Goal: Communication & Community: Answer question/provide support

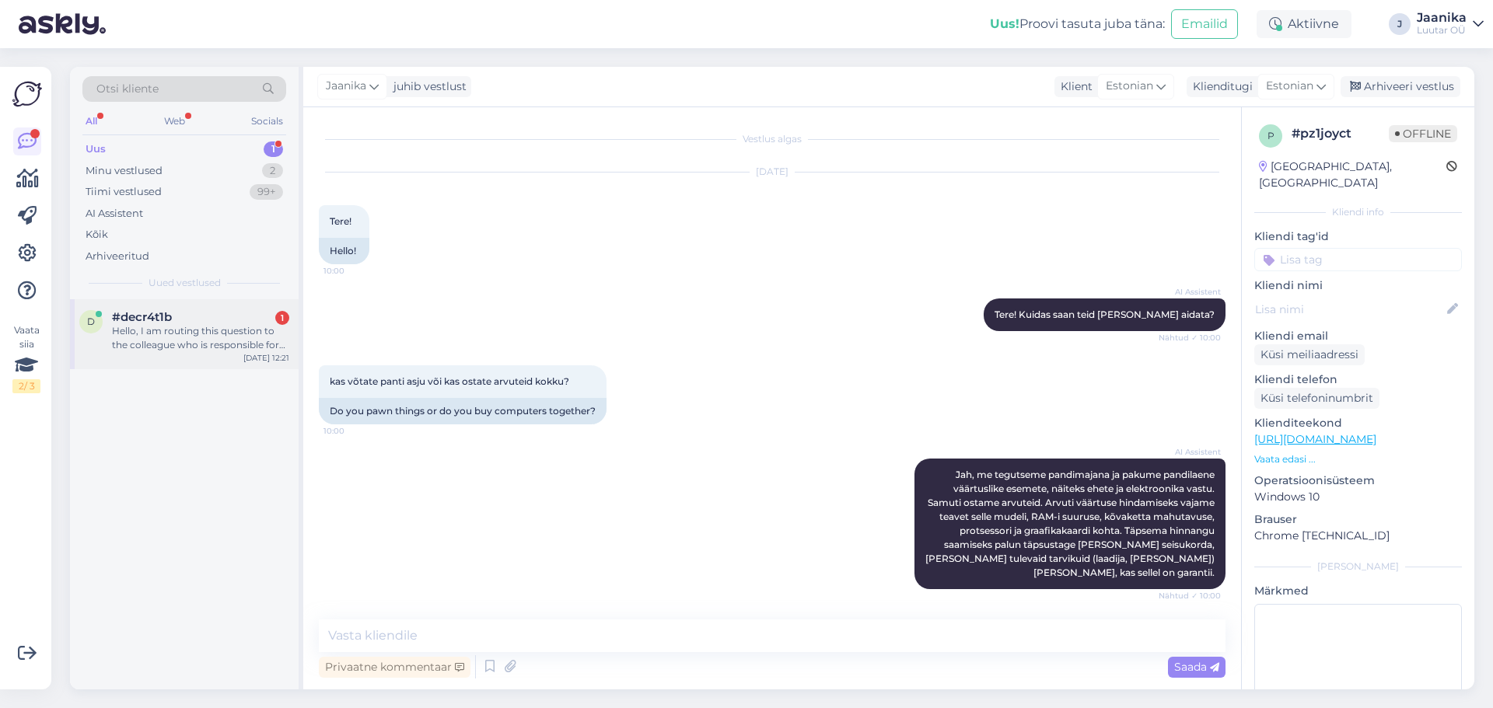
scroll to position [1839, 0]
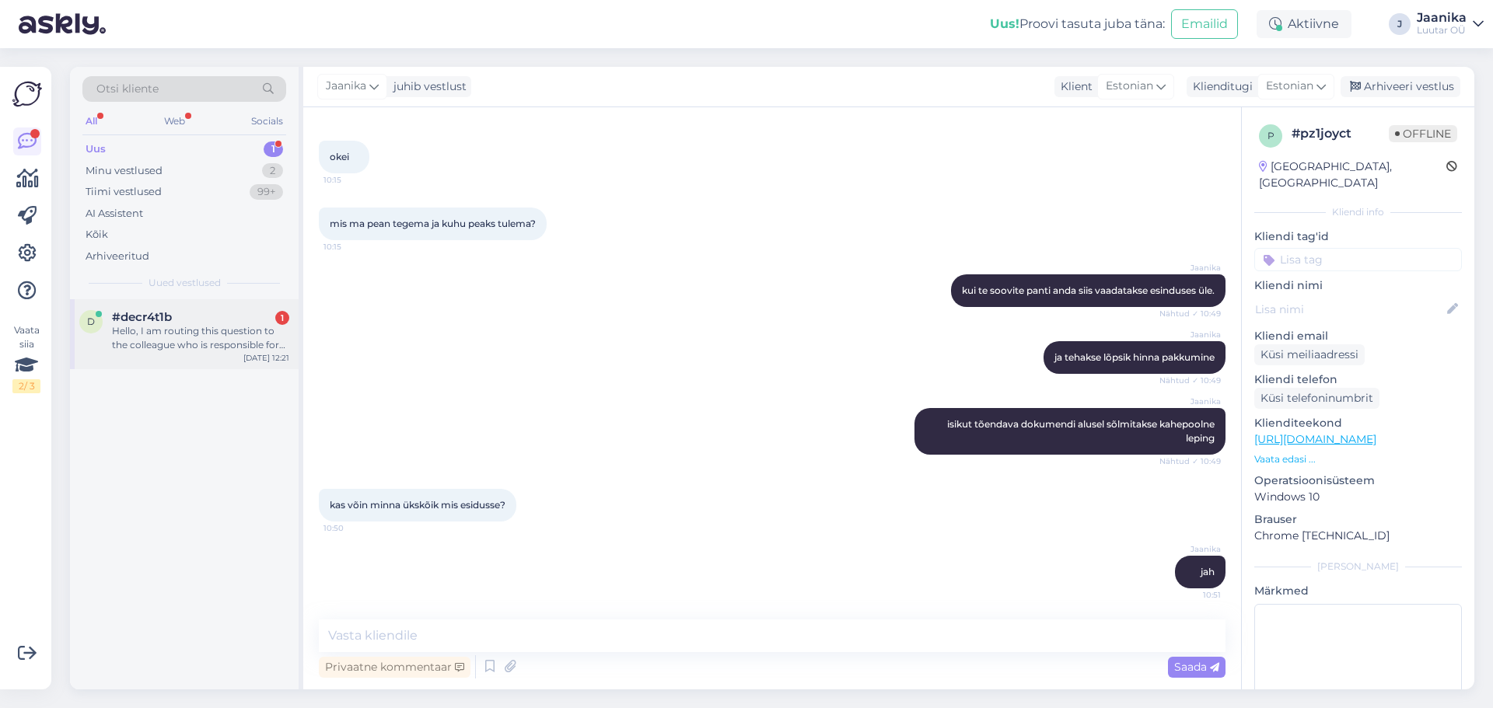
click at [137, 311] on span "#decr4t1b" at bounding box center [142, 317] width 60 height 14
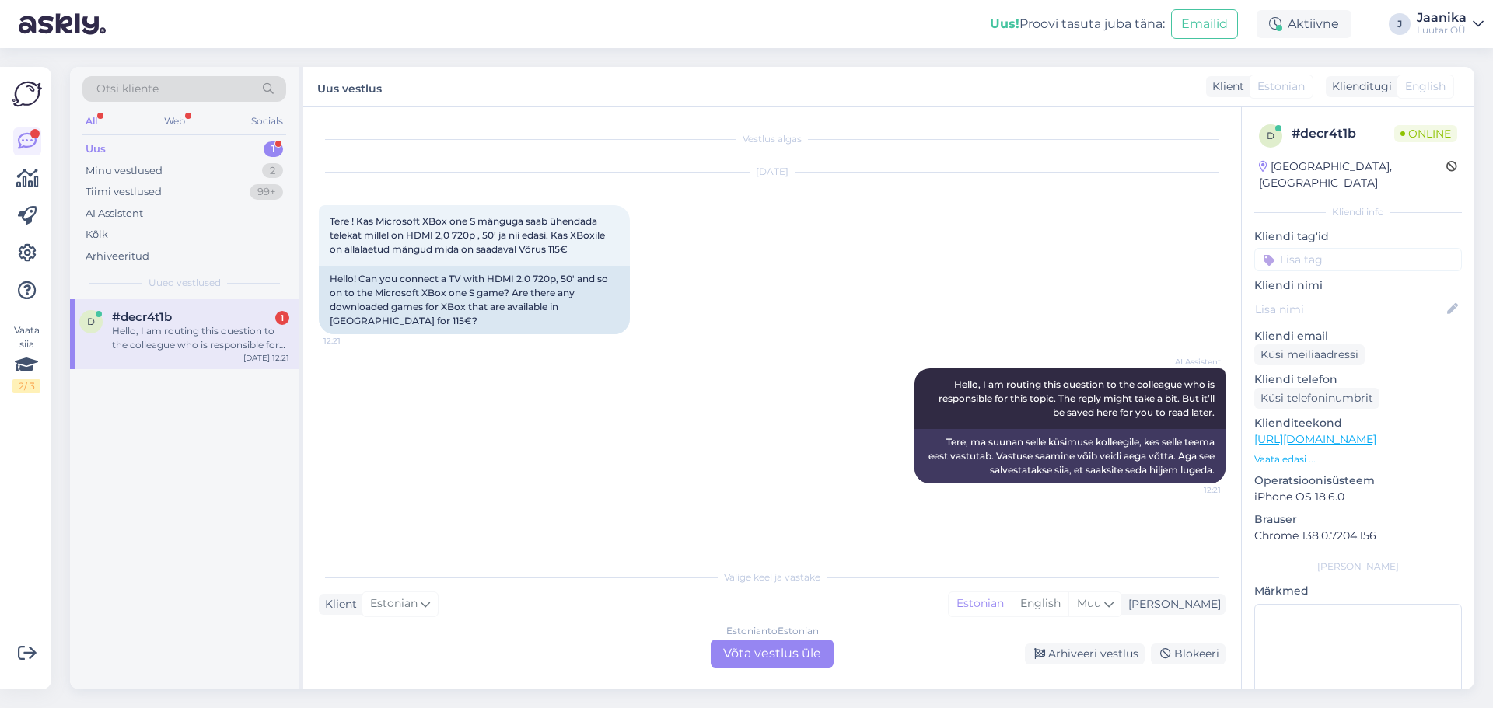
click at [760, 649] on div "Estonian to Estonian Võta vestlus üle" at bounding box center [772, 654] width 123 height 28
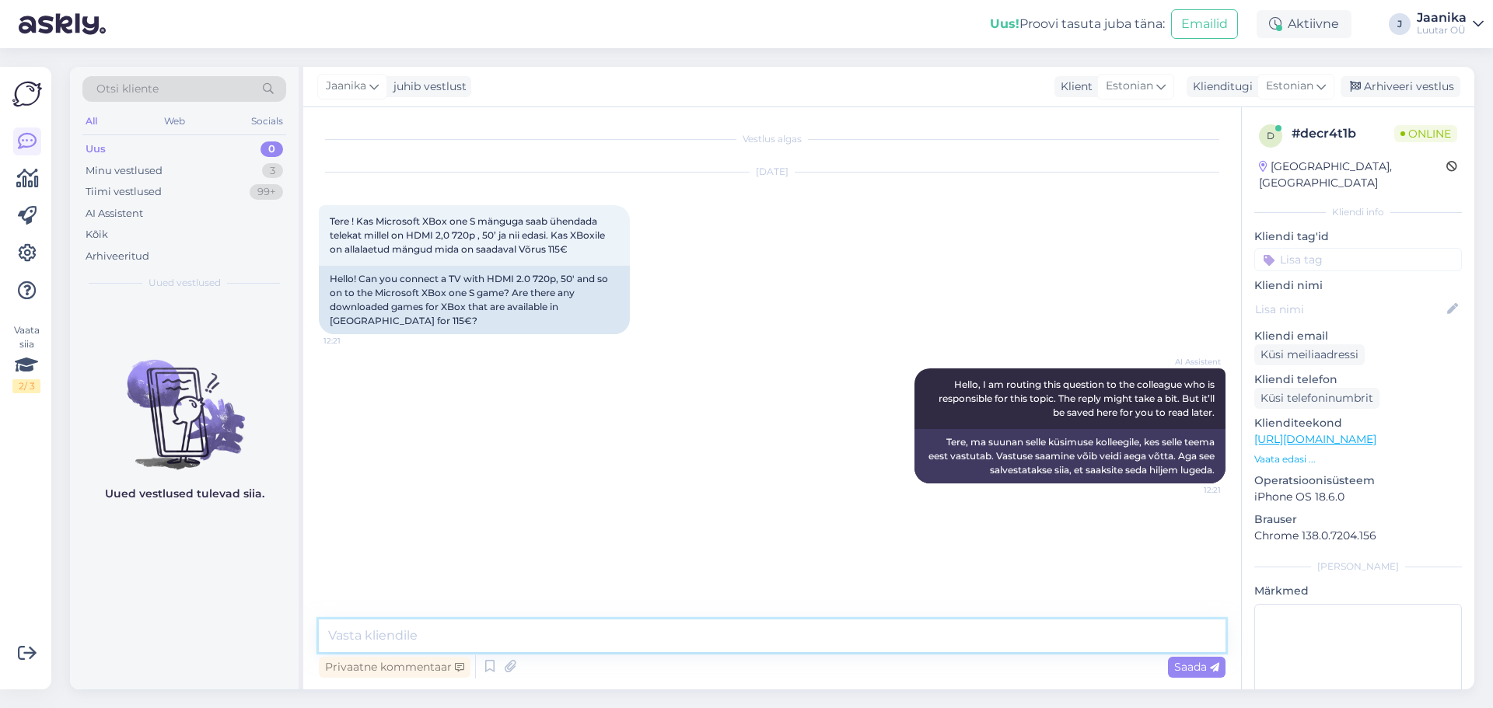
click at [544, 641] on textarea at bounding box center [772, 636] width 907 height 33
type textarea "Tere!"
click at [1376, 432] on link "[URL][DOMAIN_NAME]" at bounding box center [1315, 439] width 122 height 14
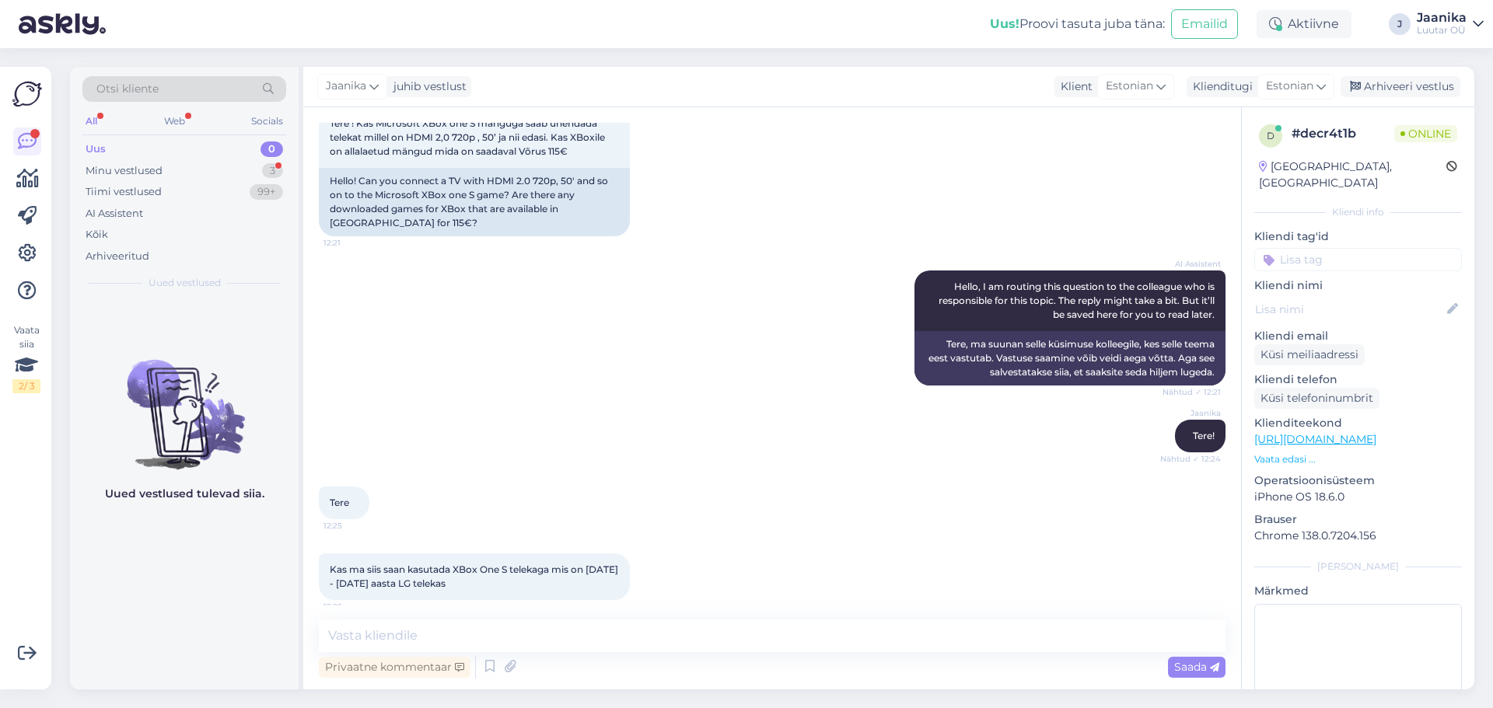
scroll to position [110, 0]
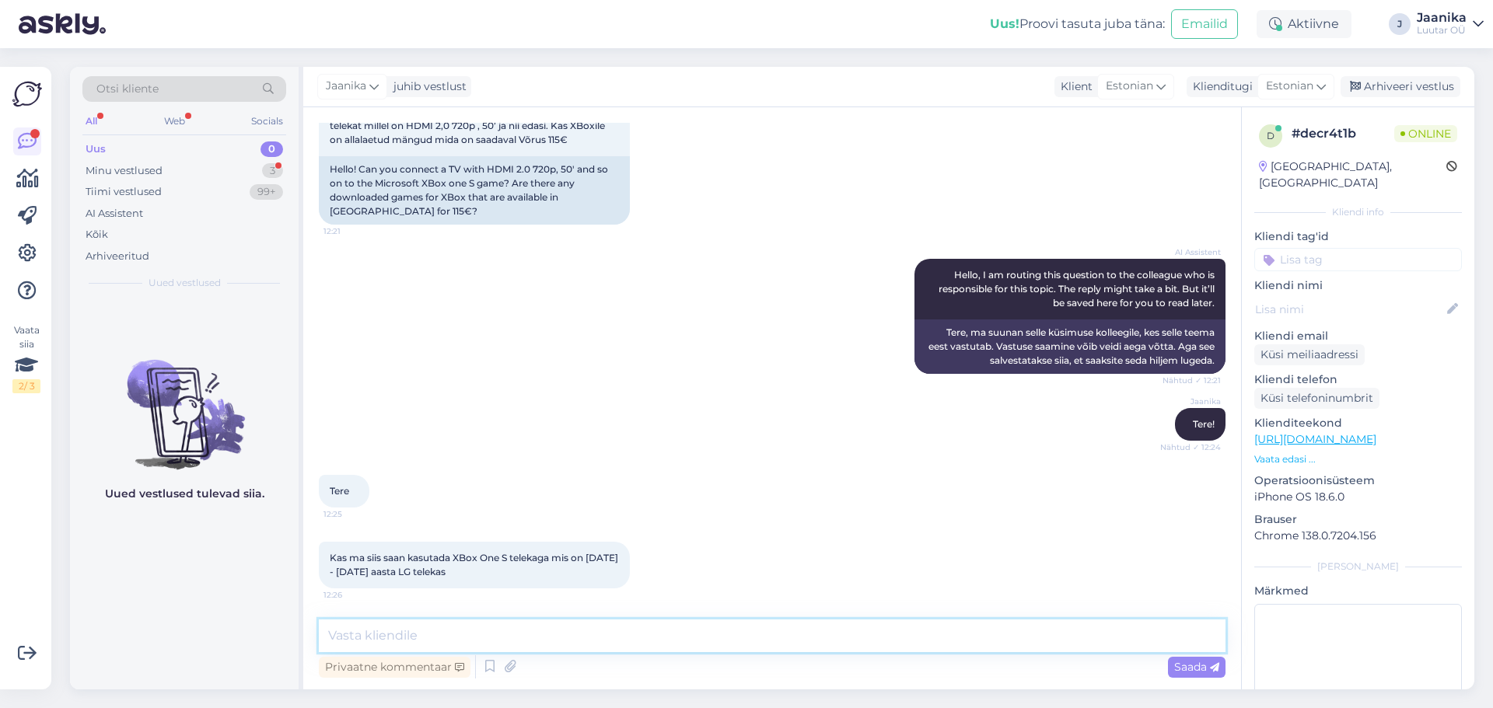
click at [491, 642] on textarea at bounding box center [772, 636] width 907 height 33
type textarea "uurin"
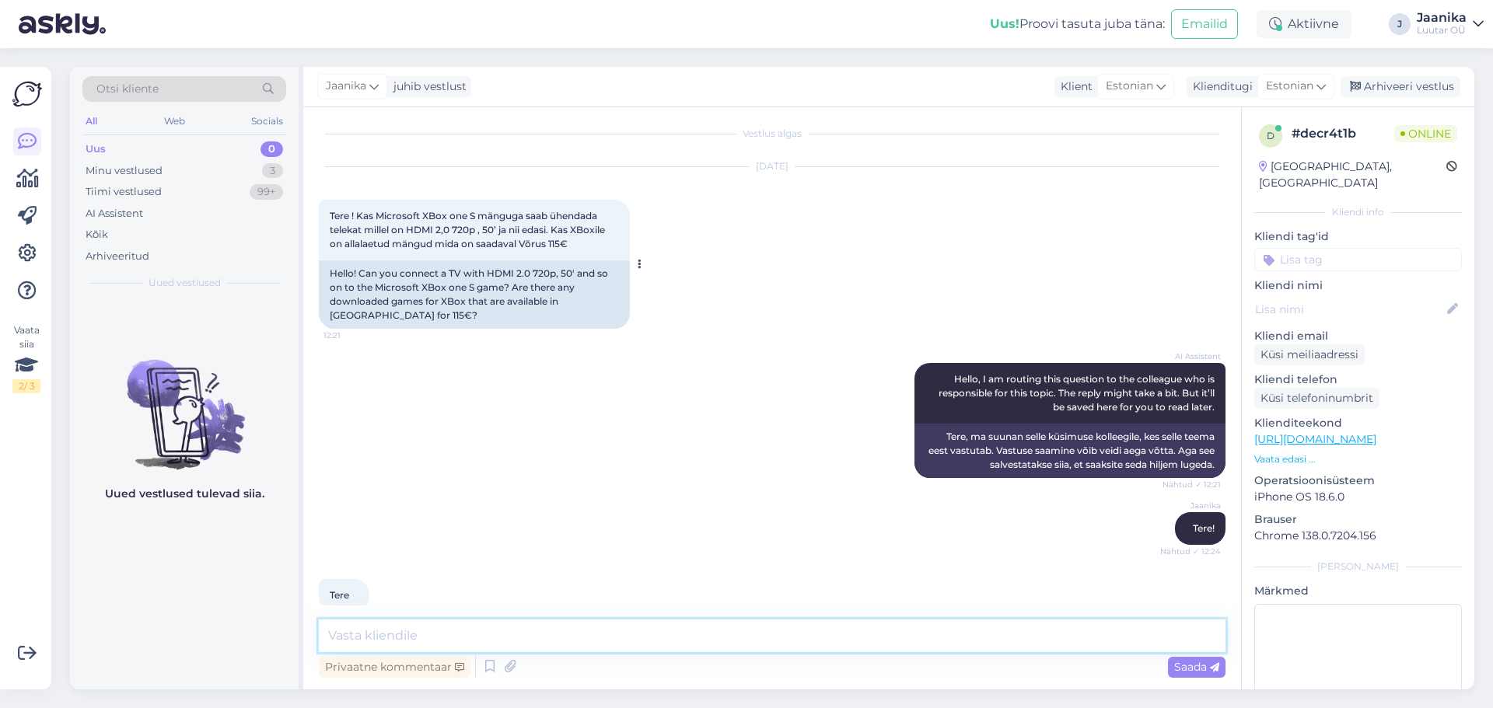
scroll to position [0, 0]
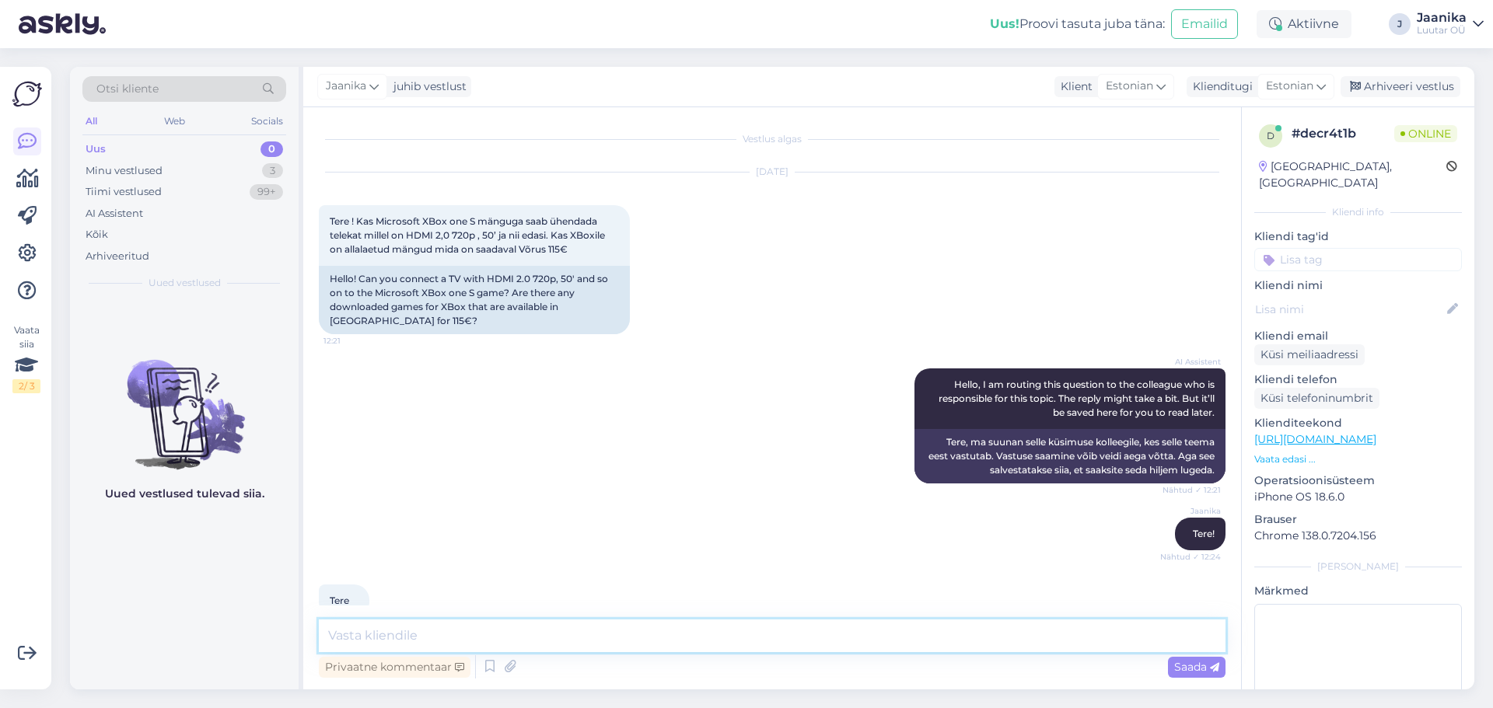
drag, startPoint x: 441, startPoint y: 632, endPoint x: 422, endPoint y: 616, distance: 24.8
click at [437, 631] on textarea at bounding box center [772, 636] width 907 height 33
type textarea "allalaetud mänge pole konsoolil"
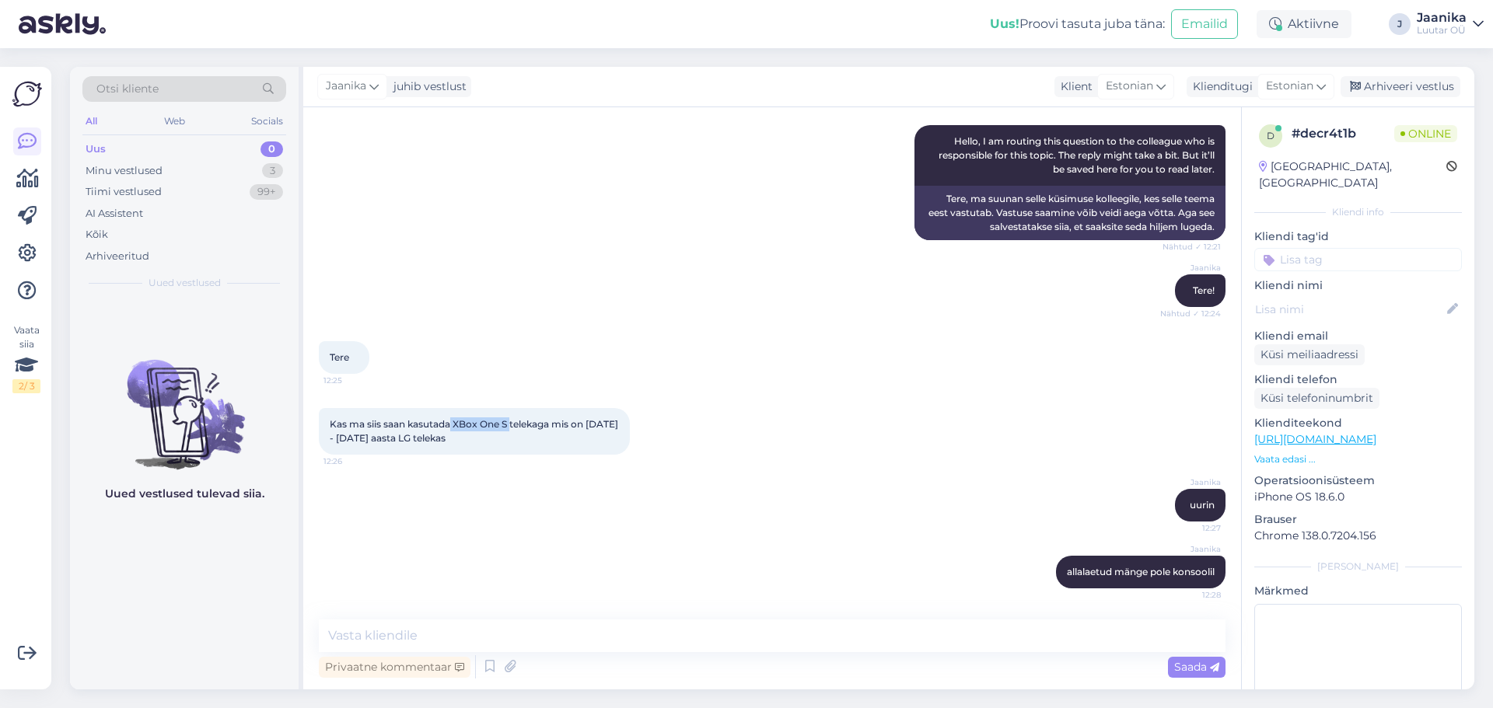
drag, startPoint x: 452, startPoint y: 421, endPoint x: 512, endPoint y: 426, distance: 60.9
click at [512, 426] on span "Kas ma siis saan kasutada XBox One S telekaga mis on [DATE] - [DATE] aasta LG t…" at bounding box center [475, 431] width 291 height 26
copy span "XBox One S"
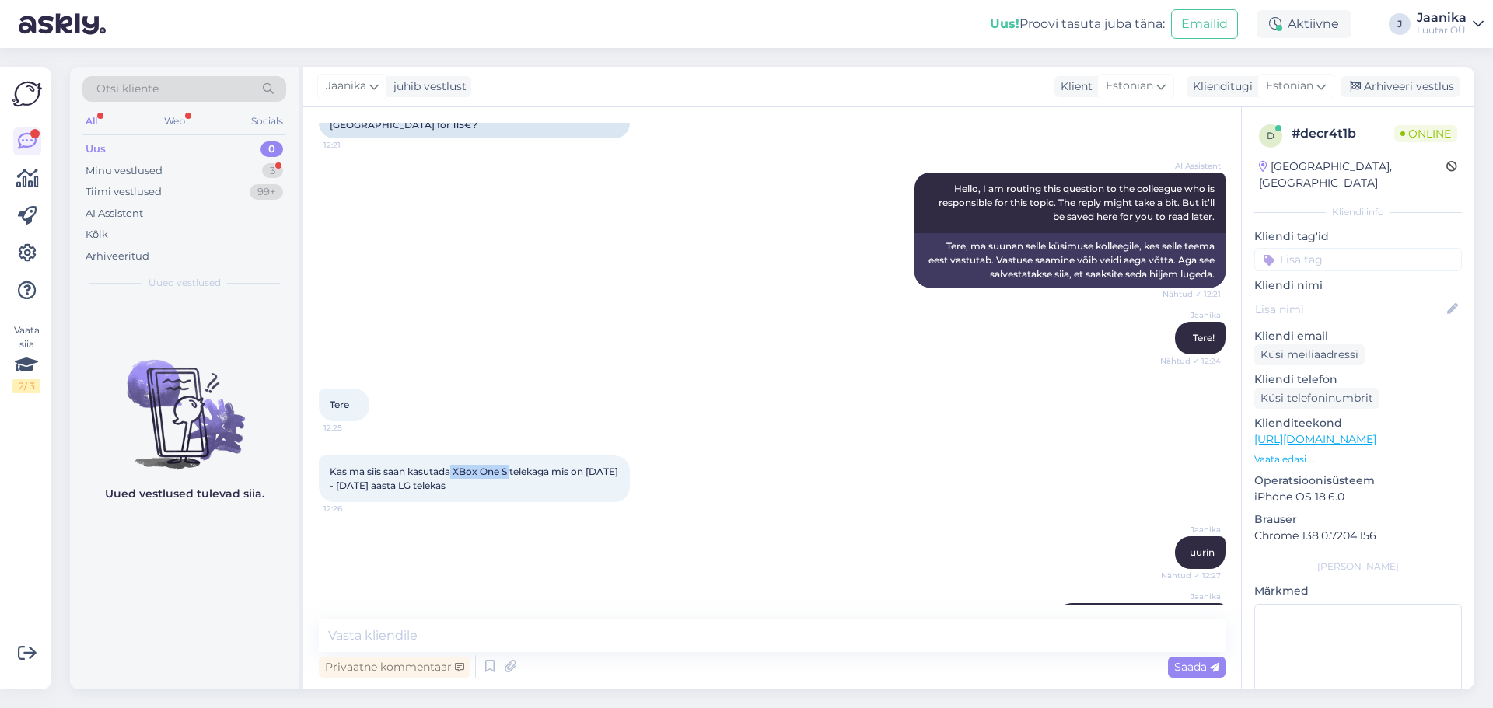
scroll to position [310, 0]
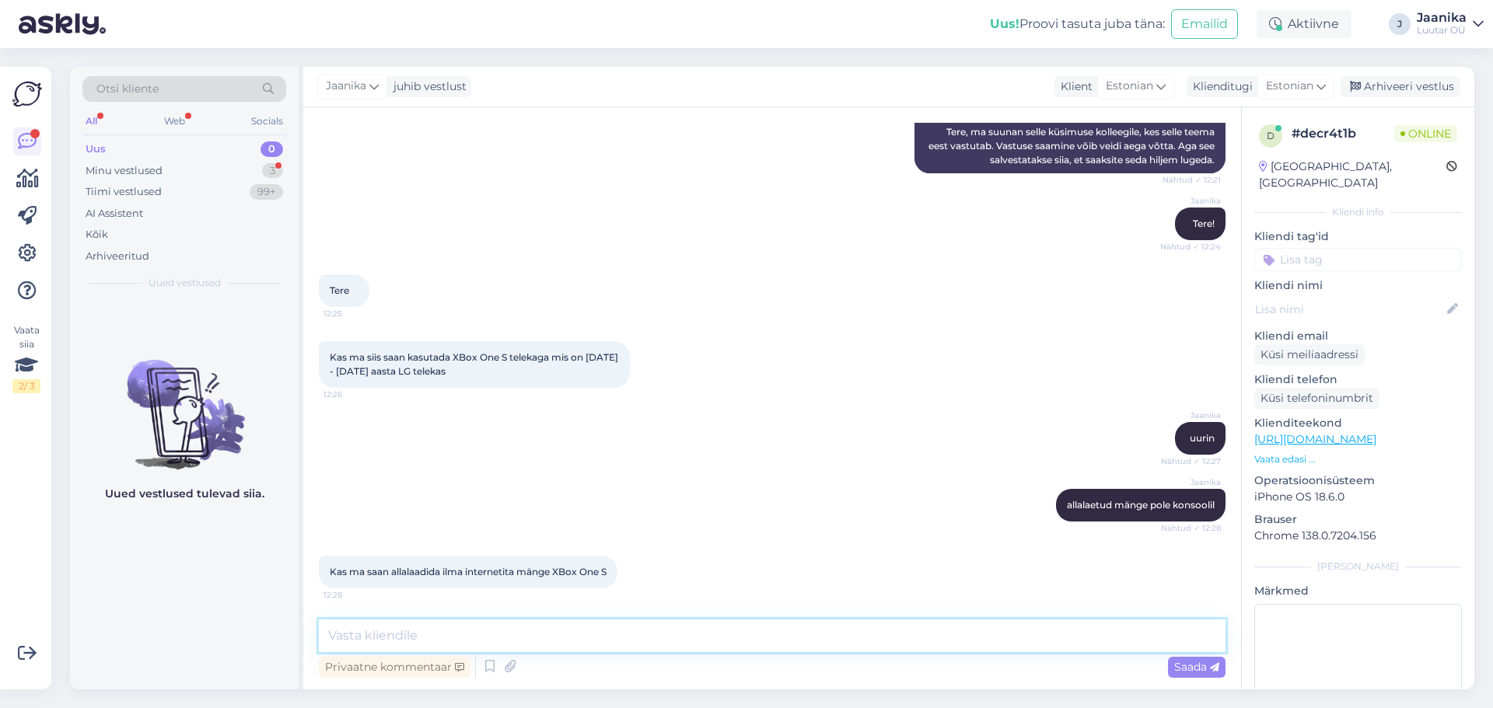
click at [614, 641] on textarea at bounding box center [772, 636] width 907 height 33
type textarea "konsooli peaks saama ühendada iga teleriga millel on HDMI sisend"
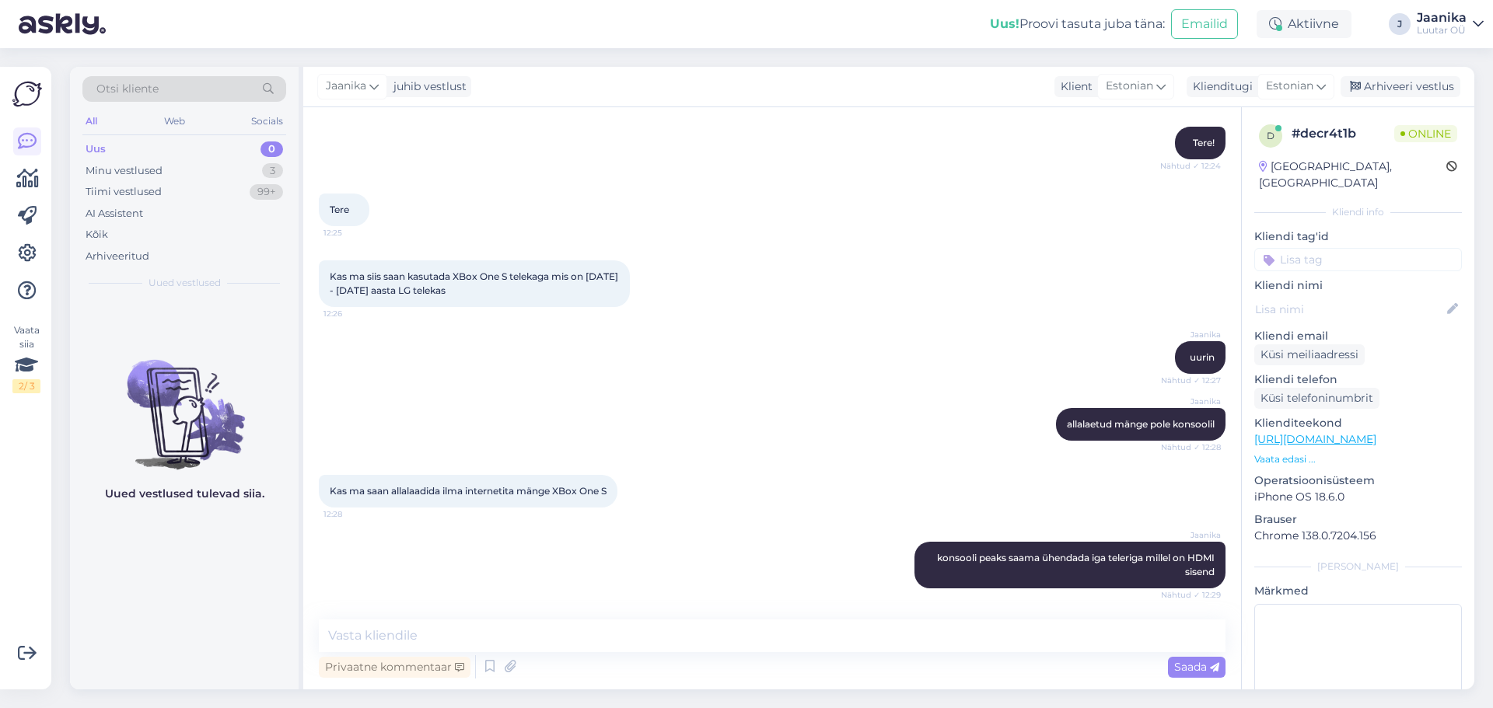
scroll to position [458, 0]
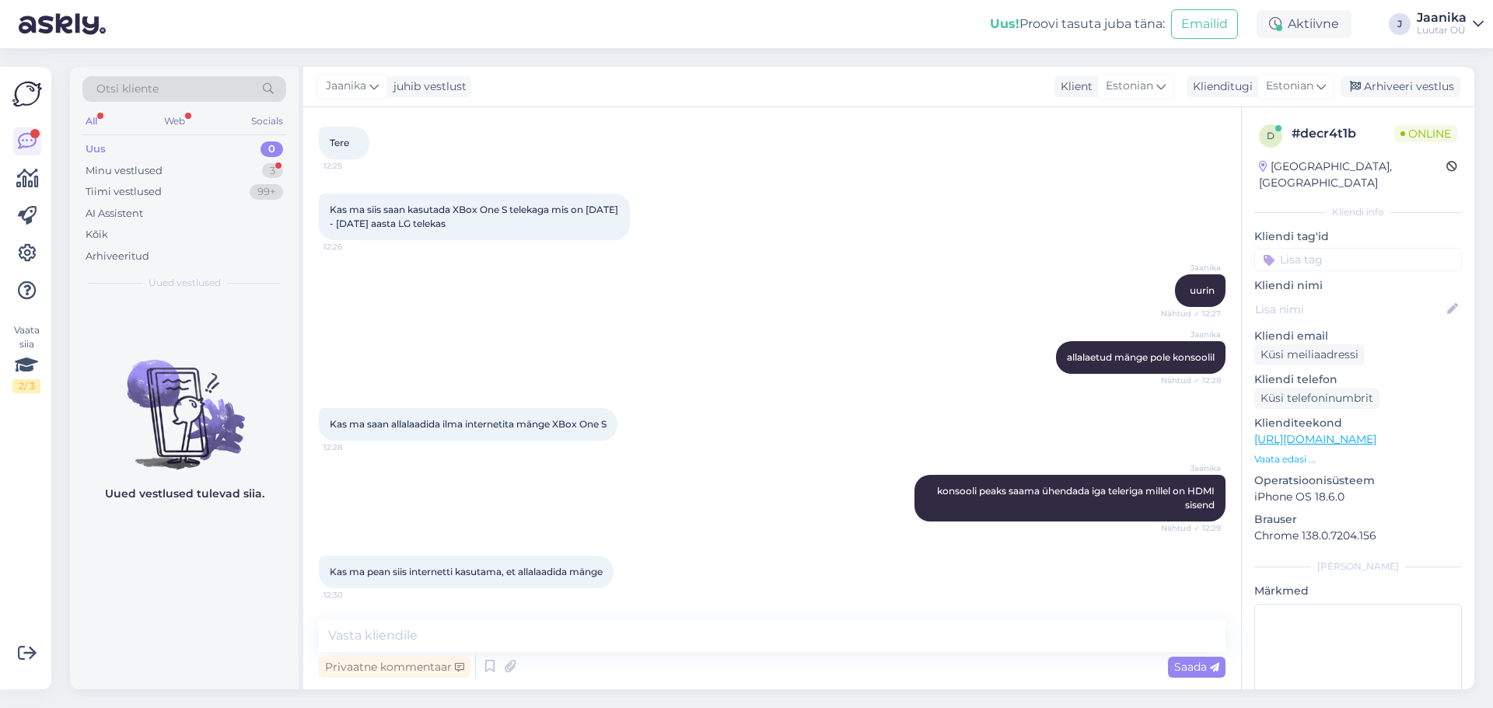
drag, startPoint x: 618, startPoint y: 576, endPoint x: 313, endPoint y: 577, distance: 304.8
click at [318, 577] on div "Vestlus algas [DATE] Tere ! Kas Microsoft XBox one S mänguga saab ühendada tele…" at bounding box center [772, 398] width 938 height 582
copy span "Kas ma pean siis internetti kasutama, et allalaadida mänge"
click at [555, 463] on div "Jaanika konsooli peaks saama ühendada iga teleriga millel on HDMI sisend Nähtud…" at bounding box center [772, 498] width 907 height 81
drag, startPoint x: 404, startPoint y: 424, endPoint x: 633, endPoint y: 430, distance: 229.5
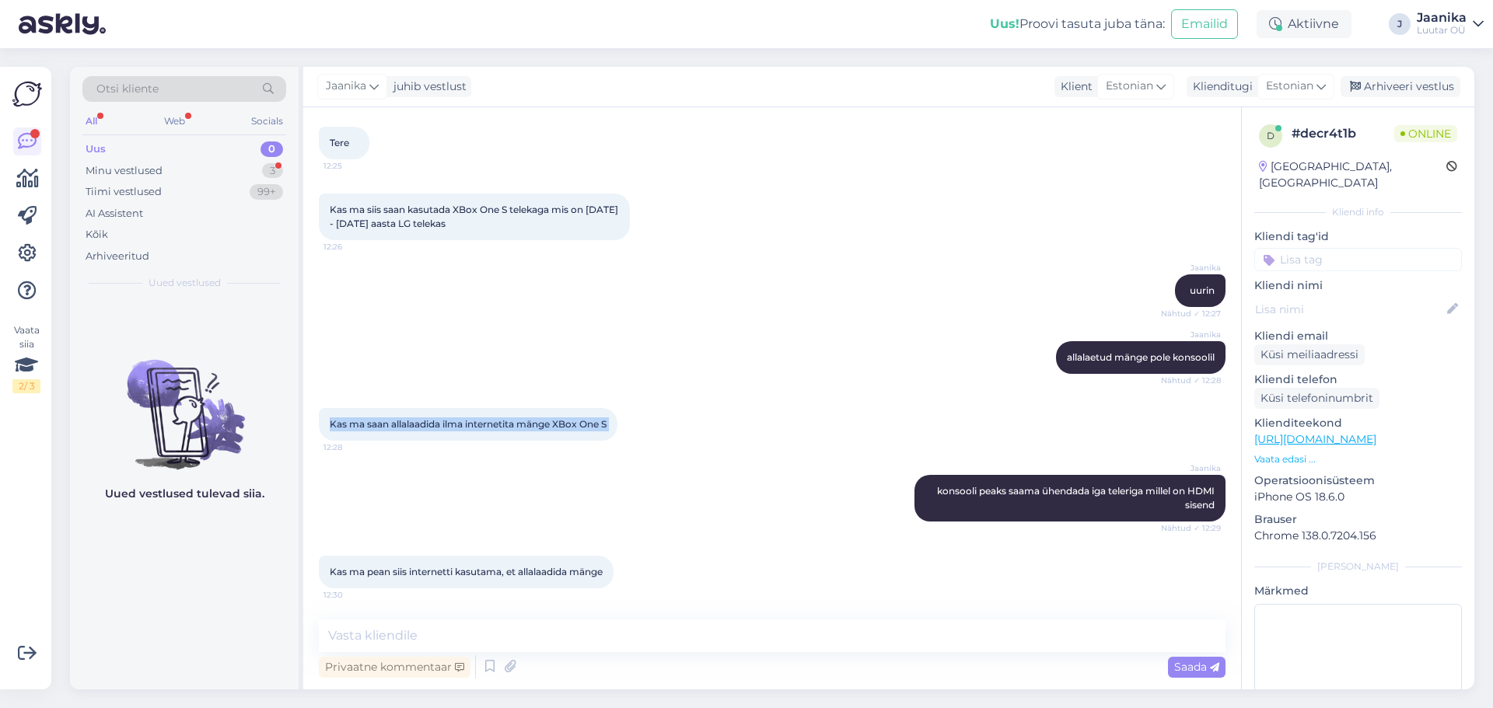
click at [617, 430] on div "Kas ma saan allalaadida [PERSON_NAME] internetita mänge XBox One S 12:28" at bounding box center [468, 424] width 299 height 33
copy div "Kas ma saan allalaadida [PERSON_NAME] internetita mänge XBox One S 12:28"
click at [540, 644] on textarea at bounding box center [772, 636] width 907 height 33
click at [561, 633] on textarea at bounding box center [772, 636] width 907 height 33
type textarea "jah ikka"
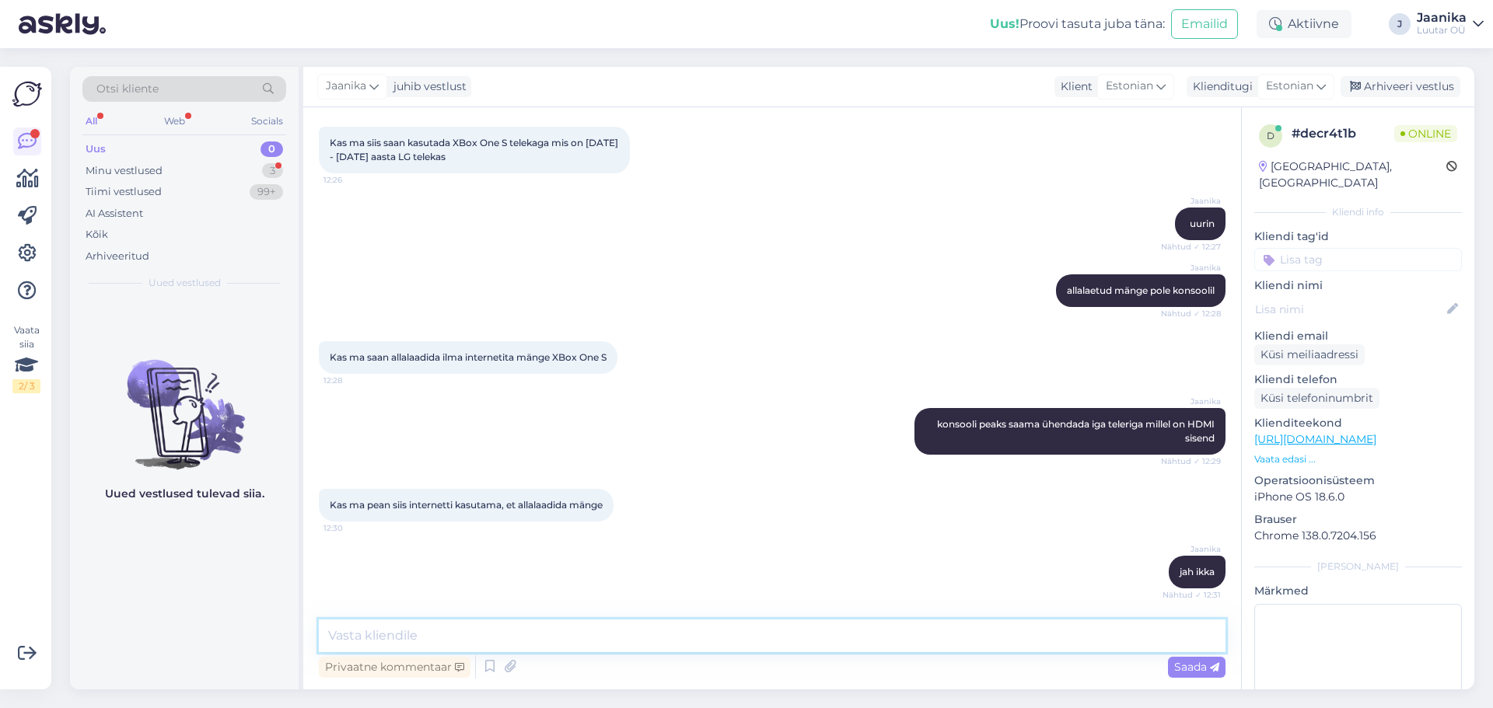
scroll to position [606, 0]
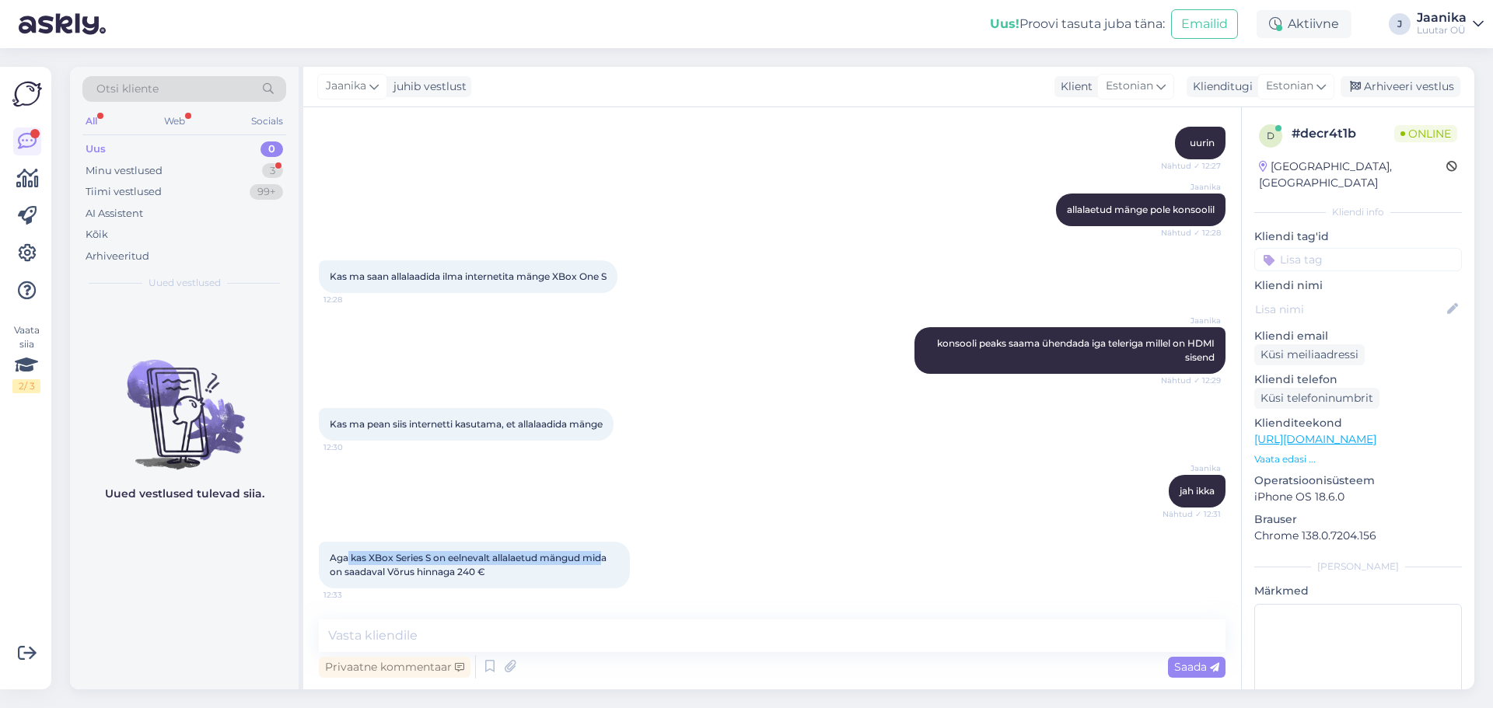
drag, startPoint x: 349, startPoint y: 558, endPoint x: 609, endPoint y: 558, distance: 259.7
click at [609, 558] on span "Aga kas XBox Series S on eelnevalt allalaetud mängud mida on saadaval Võrus hin…" at bounding box center [469, 565] width 279 height 26
click at [509, 641] on textarea at bounding box center [772, 636] width 907 height 33
type textarea "kahjuks mitte"
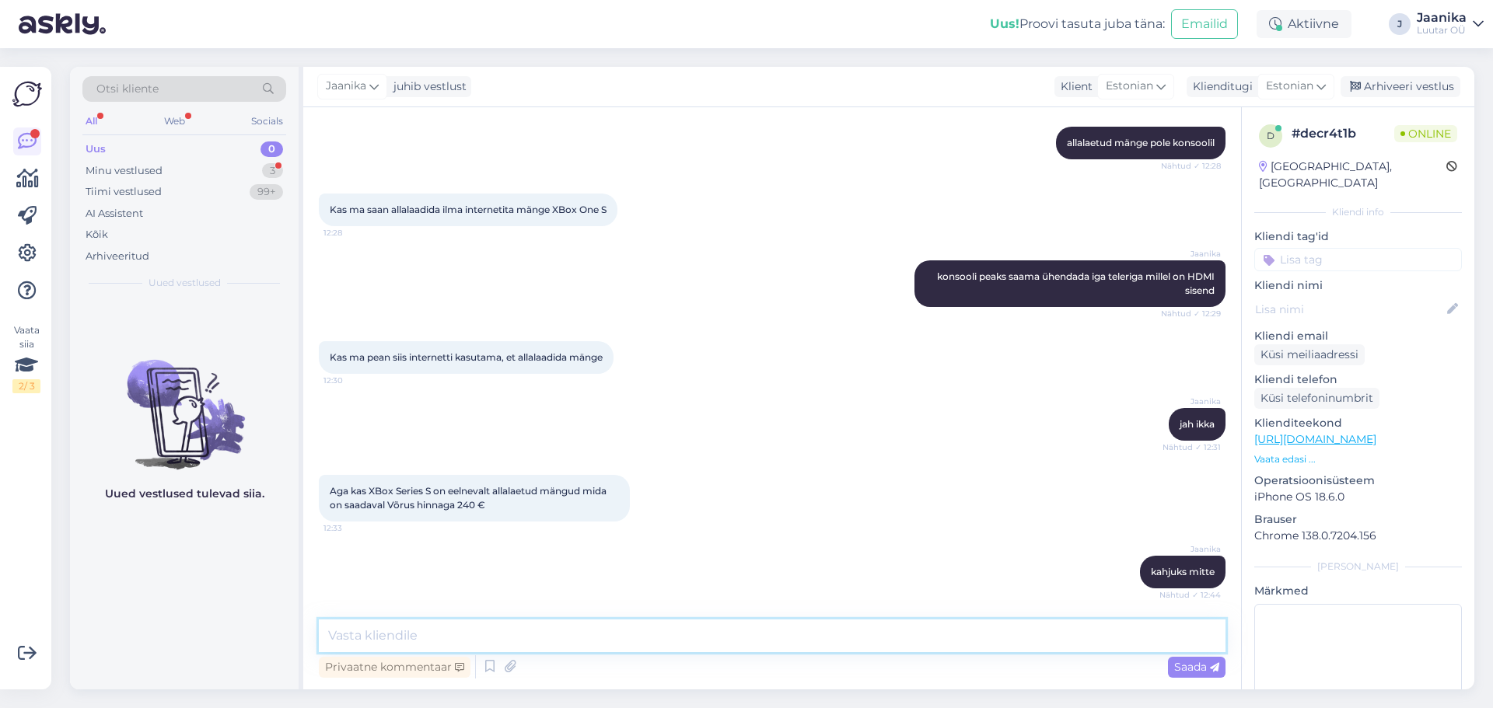
scroll to position [754, 0]
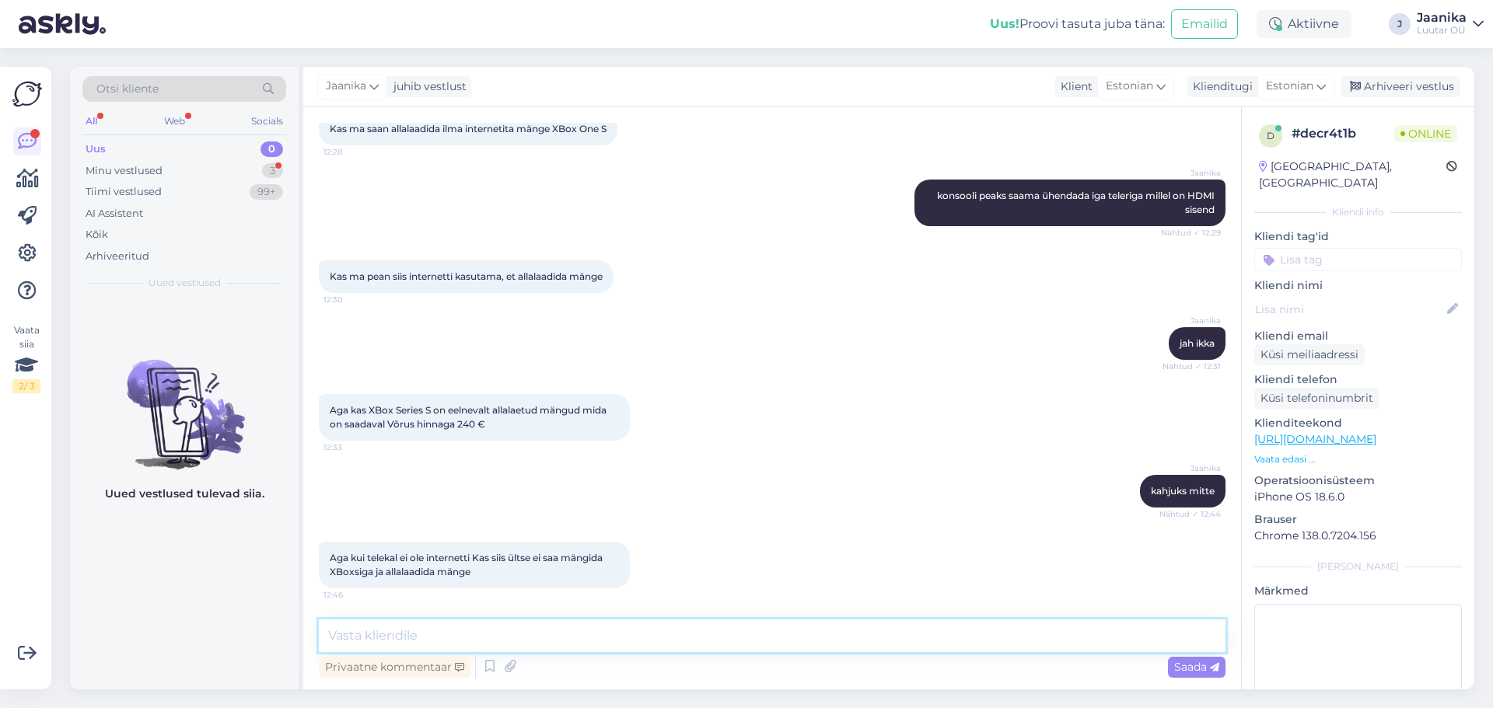
click at [436, 640] on textarea at bounding box center [772, 636] width 907 height 33
click at [596, 635] on textarea "konsoolidega saab mängida kui on olemad wifi ühendus." at bounding box center [772, 636] width 907 height 33
click at [705, 638] on textarea "konsoolidega saab mängida kui on olemas wifi ühendus." at bounding box center [772, 636] width 907 height 33
type textarea "konsoolidega saab mängida kui on olemas wifi ühendus. üksikuid mänge saab offli…"
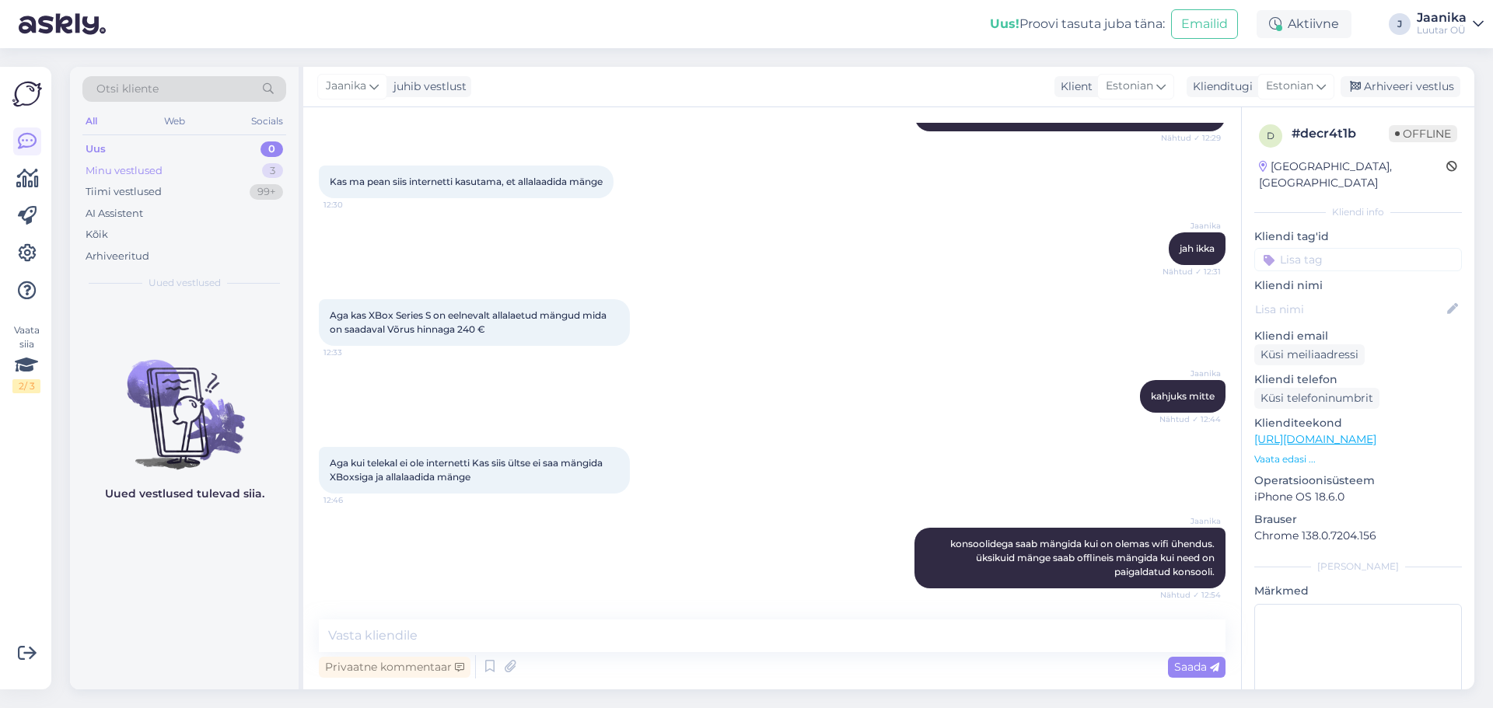
click at [128, 170] on div "Minu vestlused" at bounding box center [124, 171] width 77 height 16
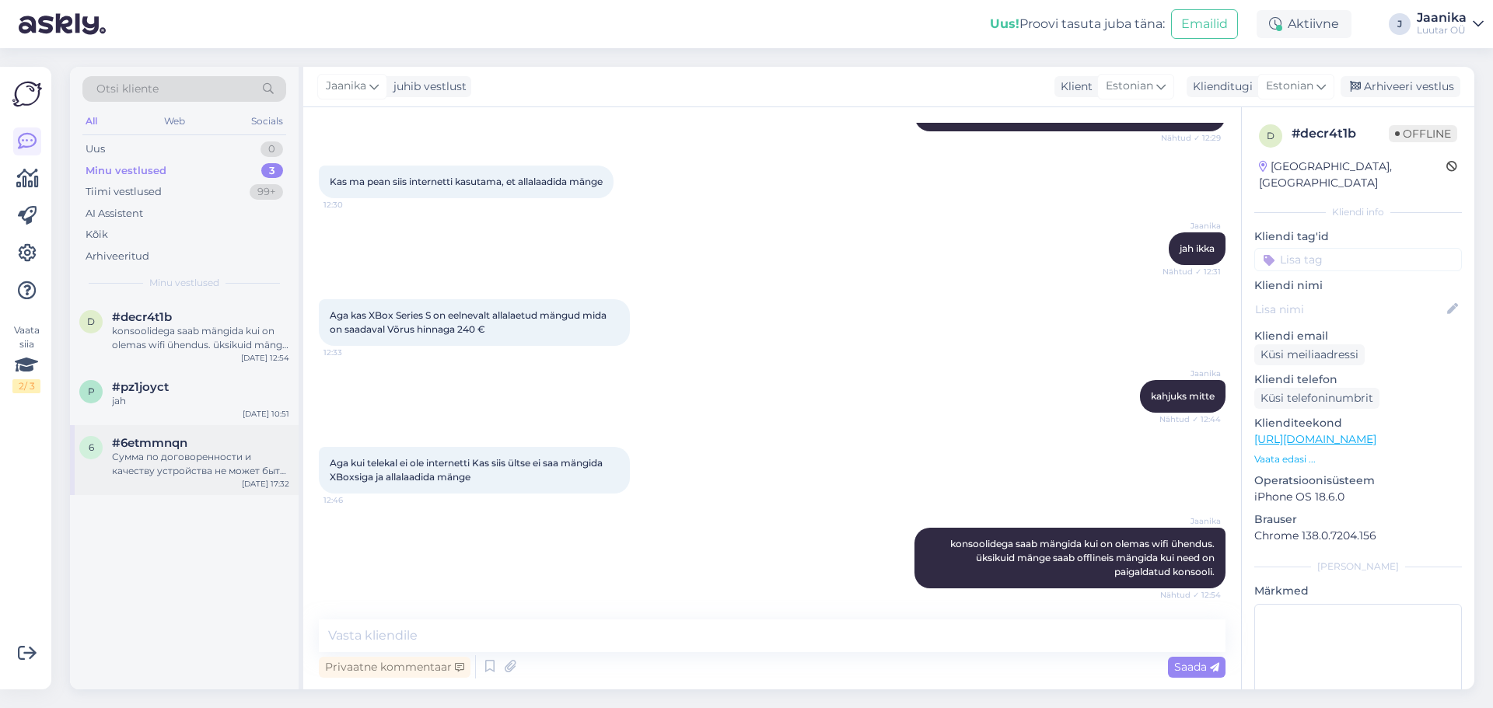
click at [181, 471] on div "Сумма по договоренности и качеству устройства не может быть выше?" at bounding box center [200, 464] width 177 height 28
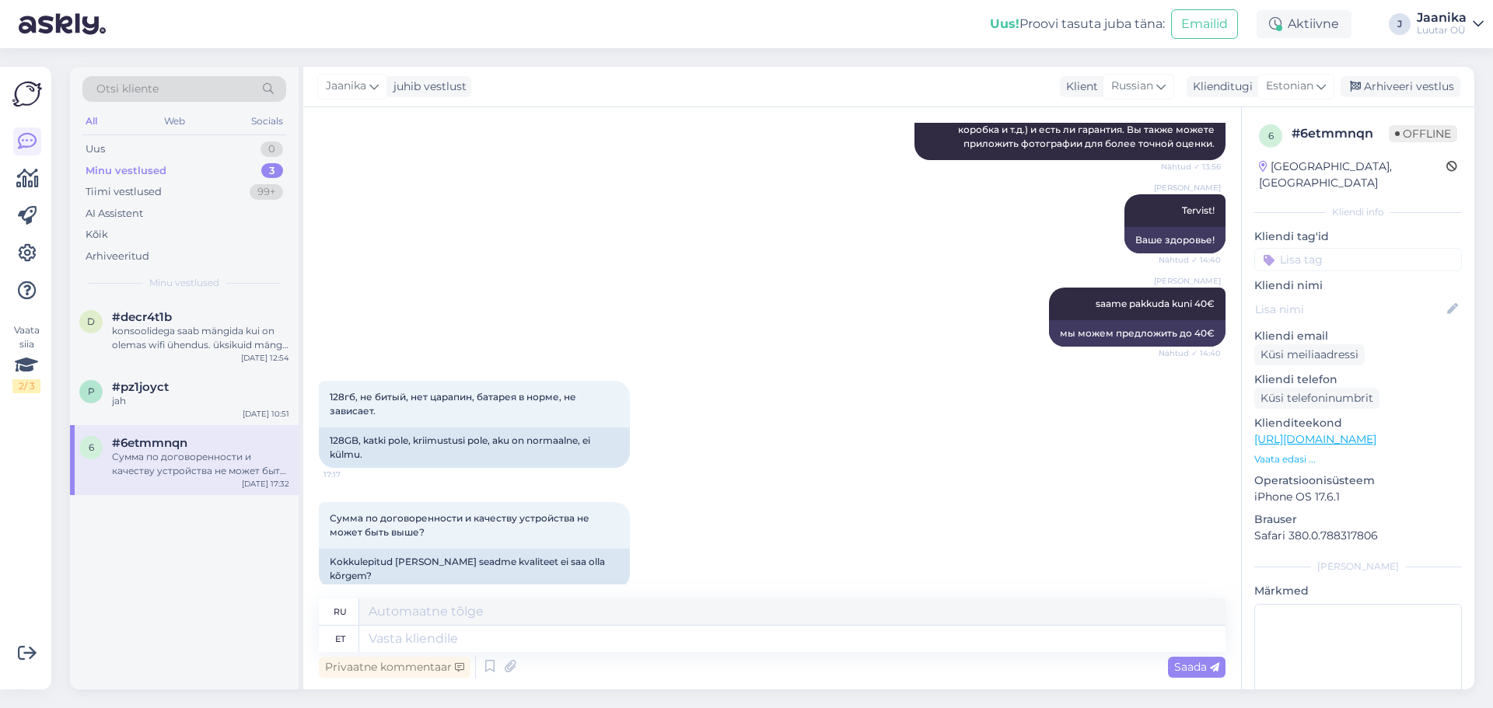
scroll to position [333, 0]
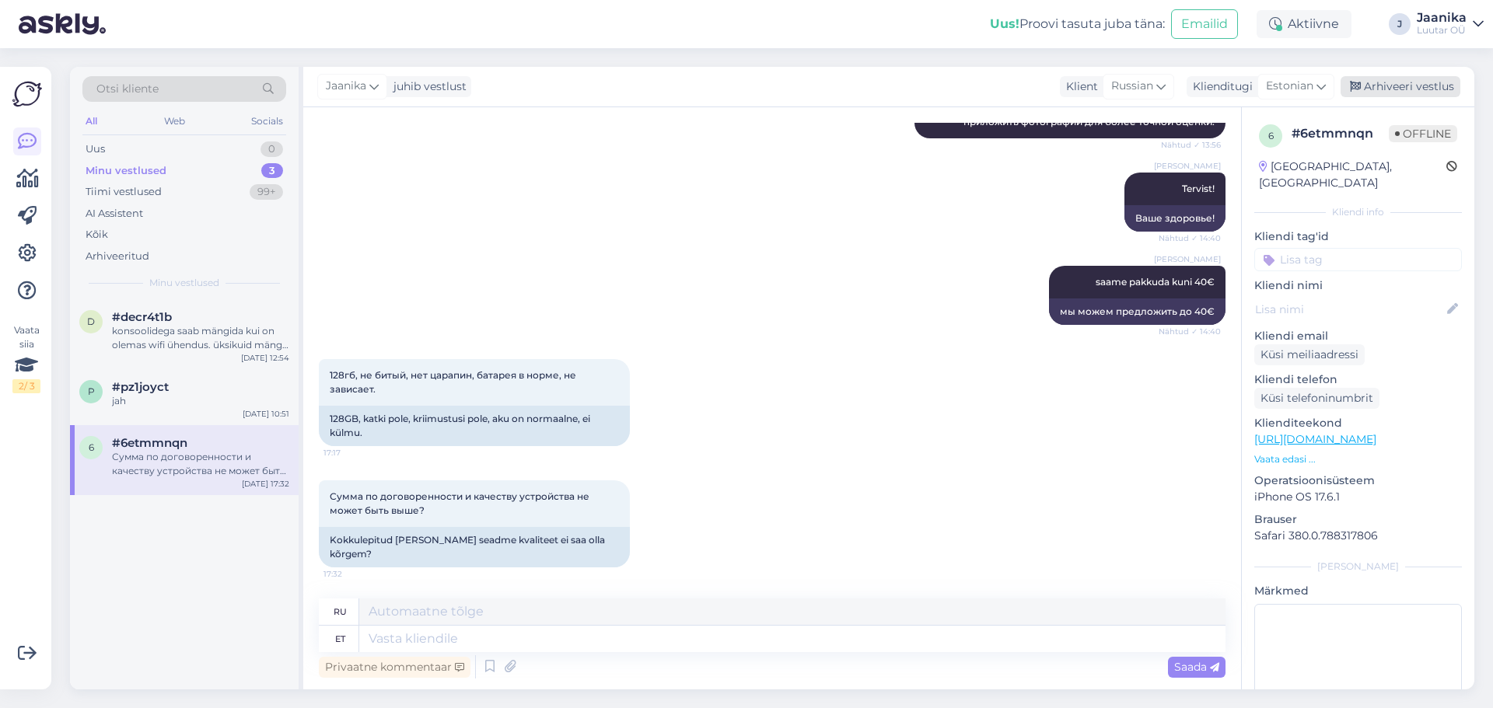
click at [1384, 88] on div "Arhiveeri vestlus" at bounding box center [1401, 86] width 120 height 21
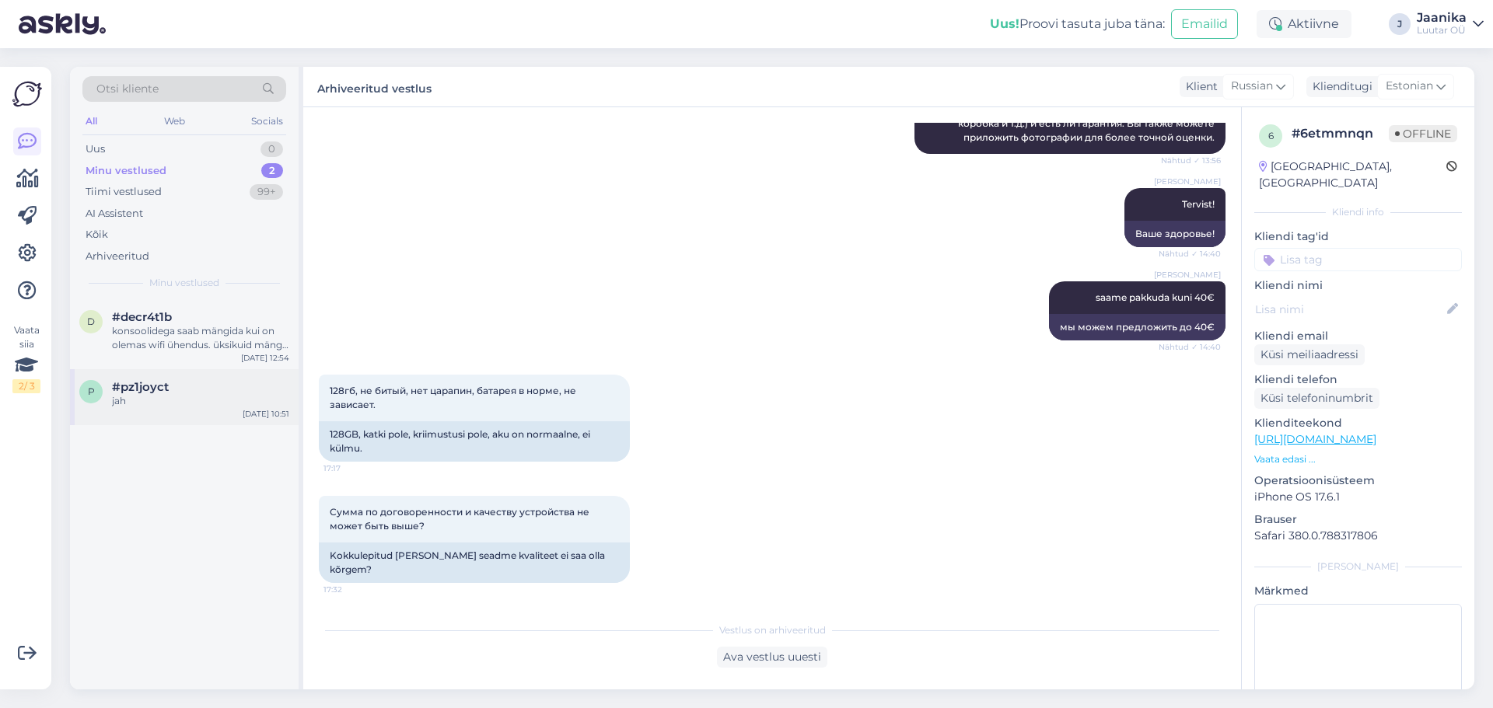
click at [177, 408] on div "p #pz1joyct jah [DATE] 10:51" at bounding box center [184, 397] width 229 height 56
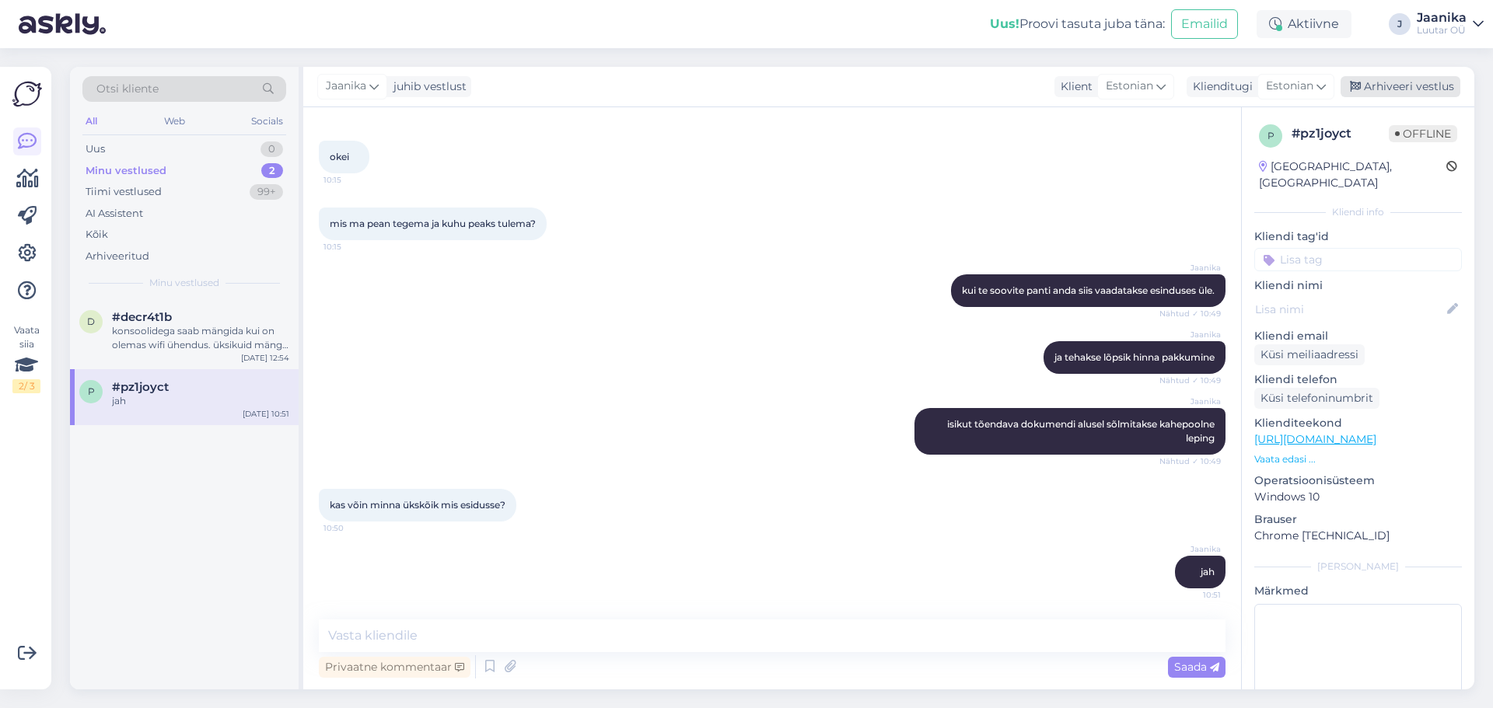
click at [1413, 91] on div "Arhiveeri vestlus" at bounding box center [1401, 86] width 120 height 21
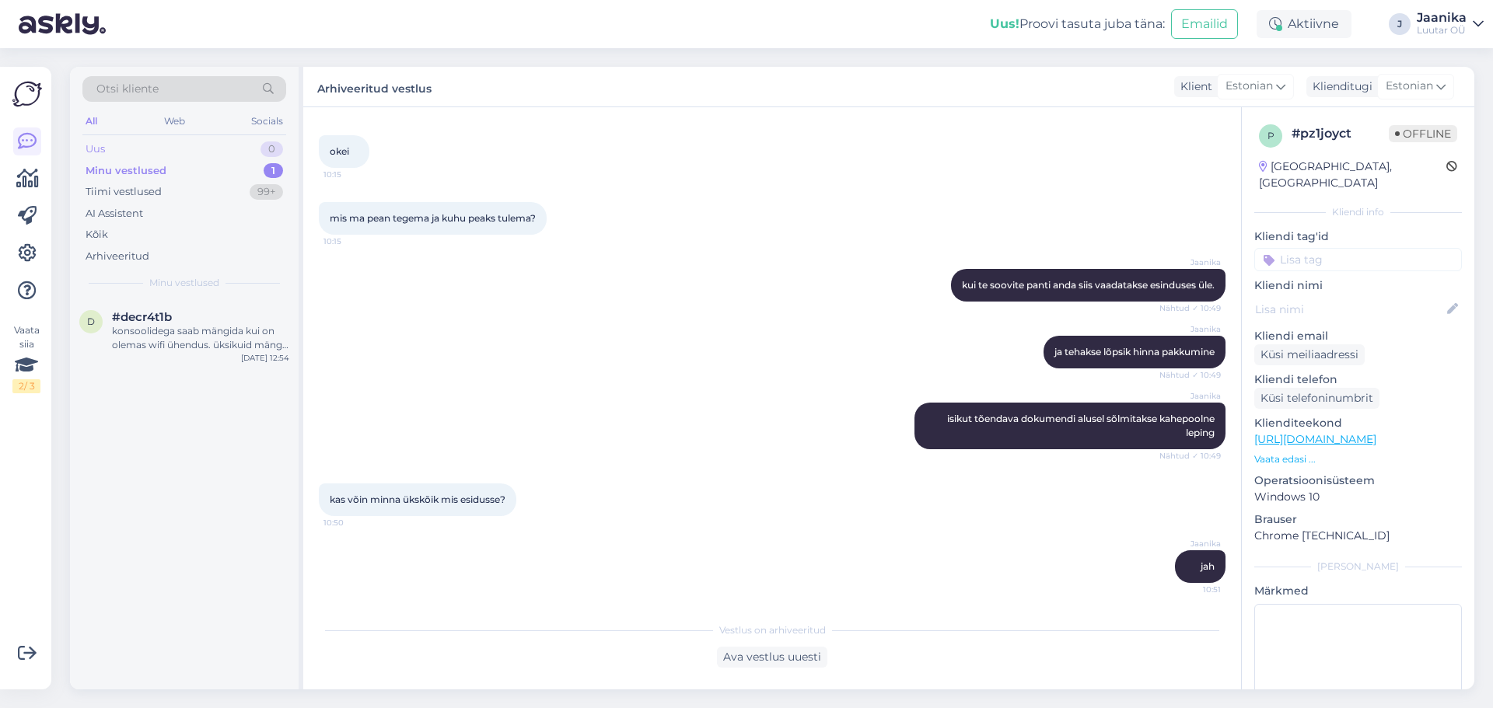
click at [125, 150] on div "Uus 0" at bounding box center [184, 149] width 204 height 22
click at [157, 317] on span "#4nmsaaeo" at bounding box center [148, 317] width 72 height 14
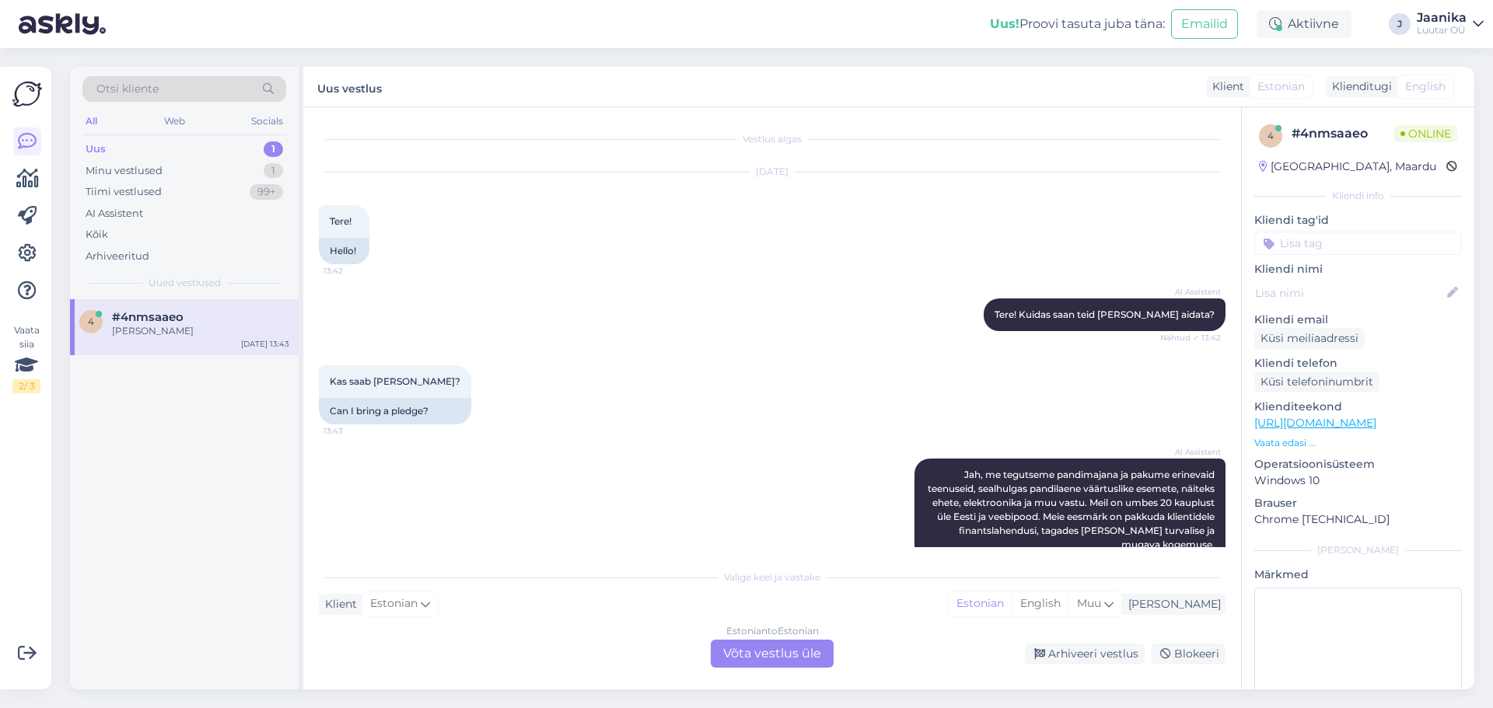
scroll to position [549, 0]
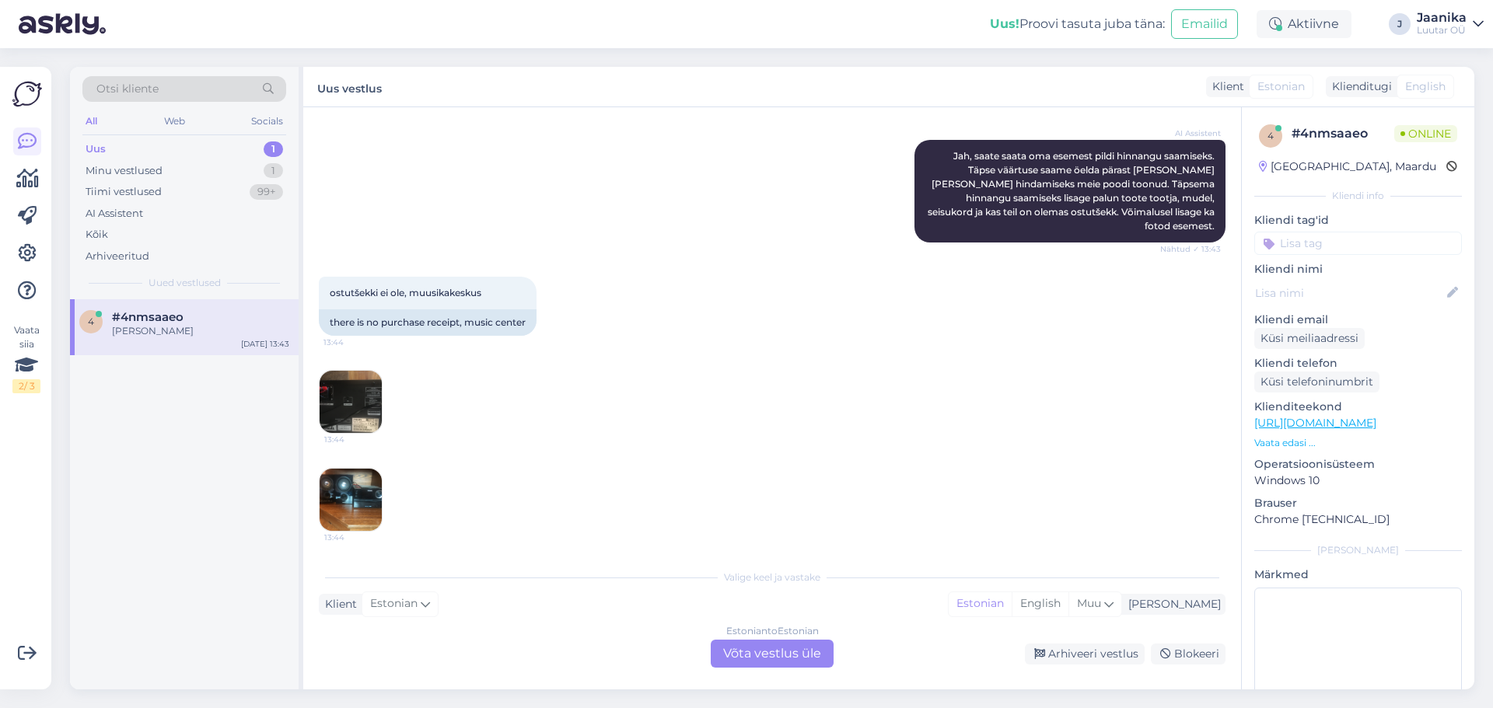
click at [724, 652] on div "Estonian to Estonian Võta vestlus üle" at bounding box center [772, 654] width 123 height 28
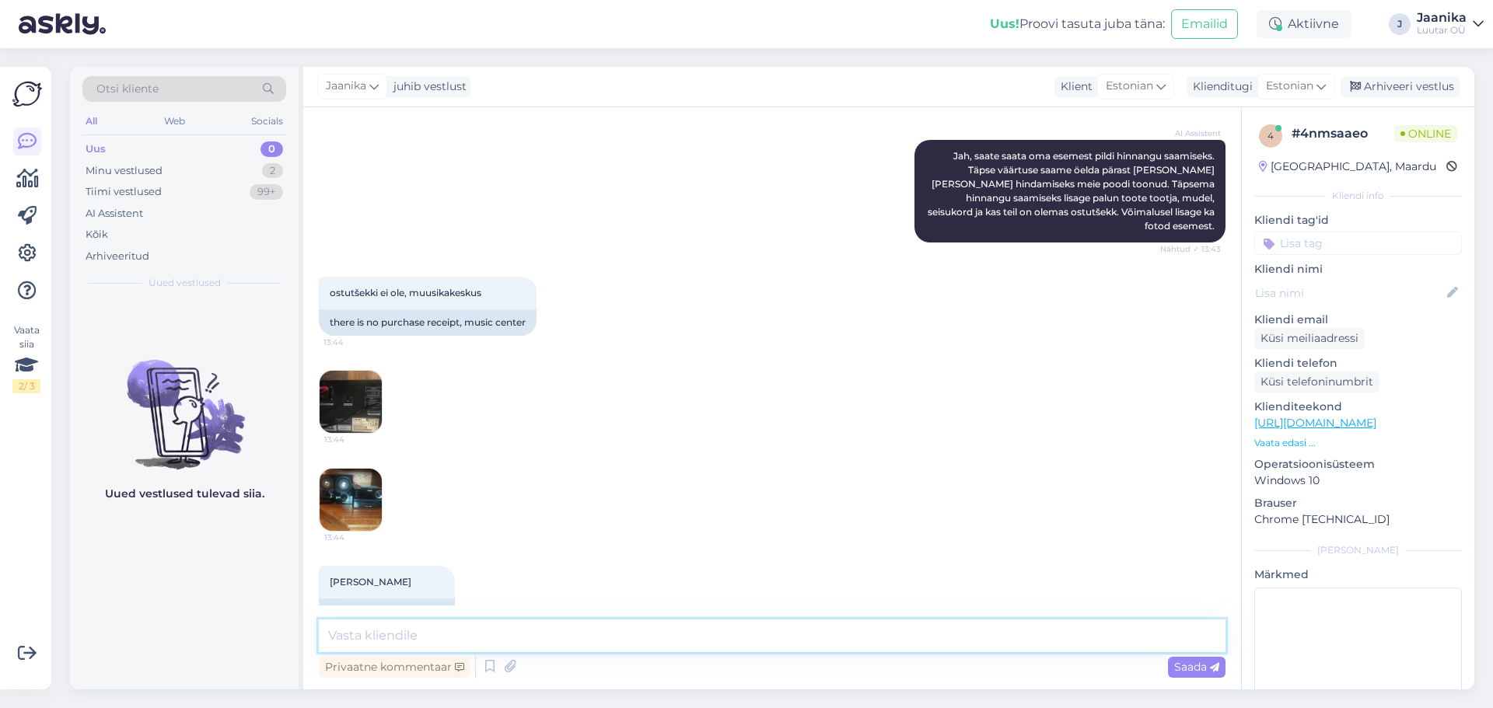
click at [526, 642] on textarea at bounding box center [772, 636] width 907 height 33
type textarea "Tere"
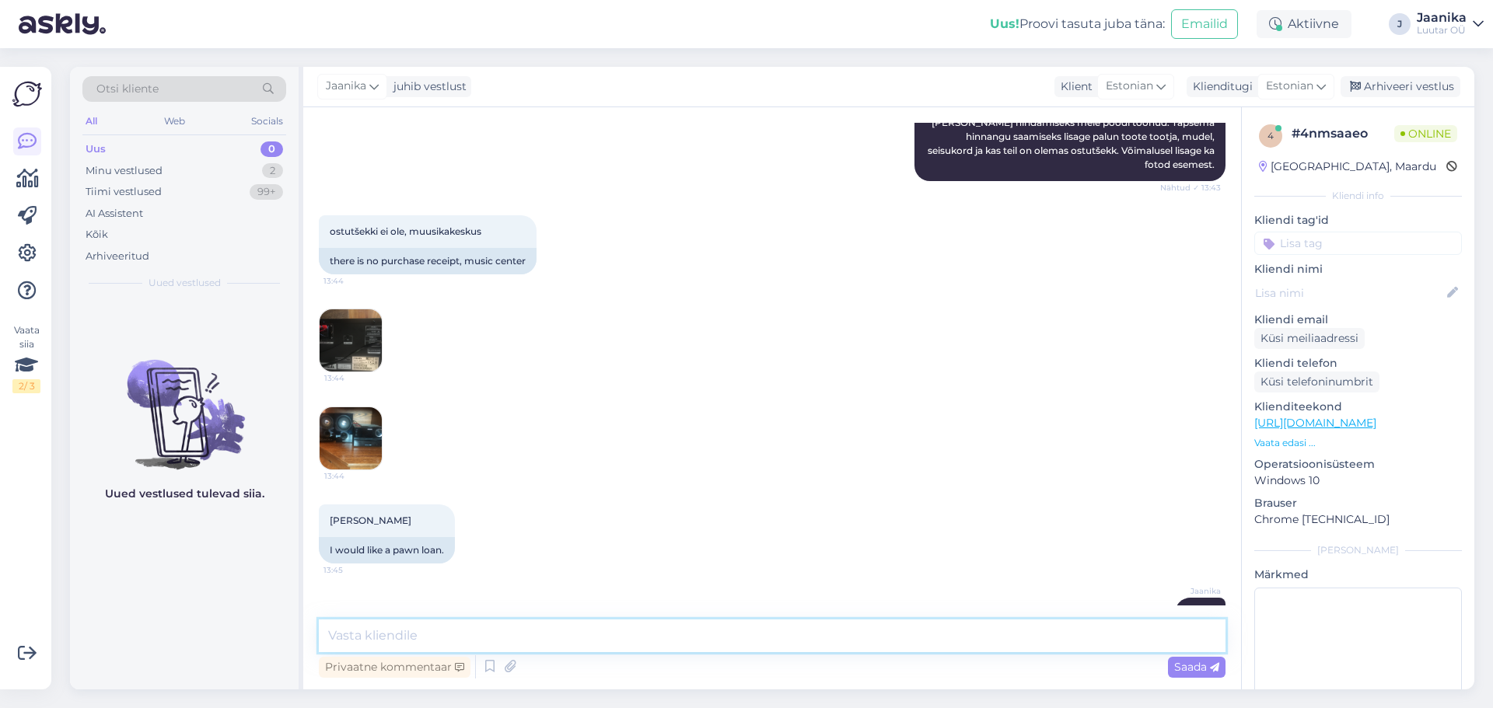
scroll to position [638, 0]
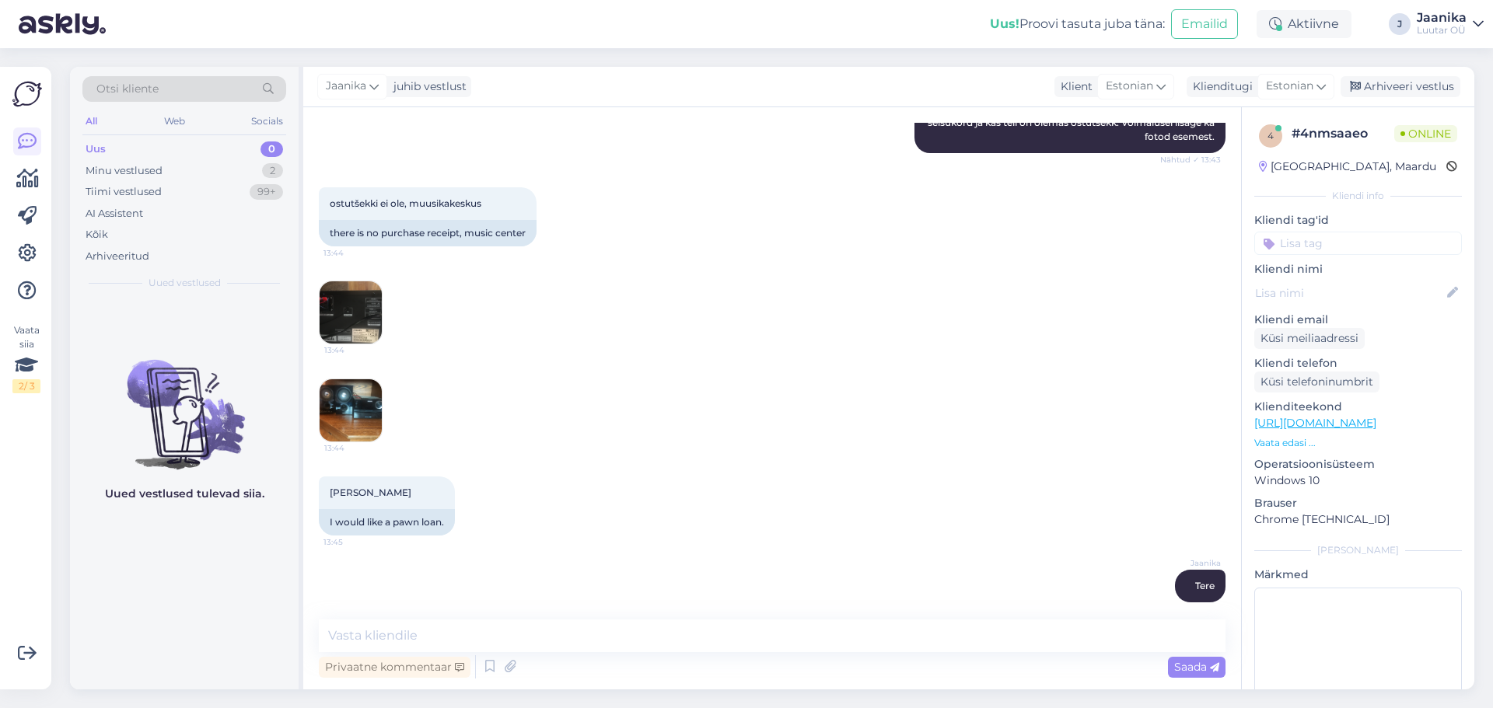
click at [354, 285] on img at bounding box center [351, 313] width 62 height 62
click at [476, 631] on textarea at bounding box center [772, 636] width 907 height 33
type textarea "uurin"
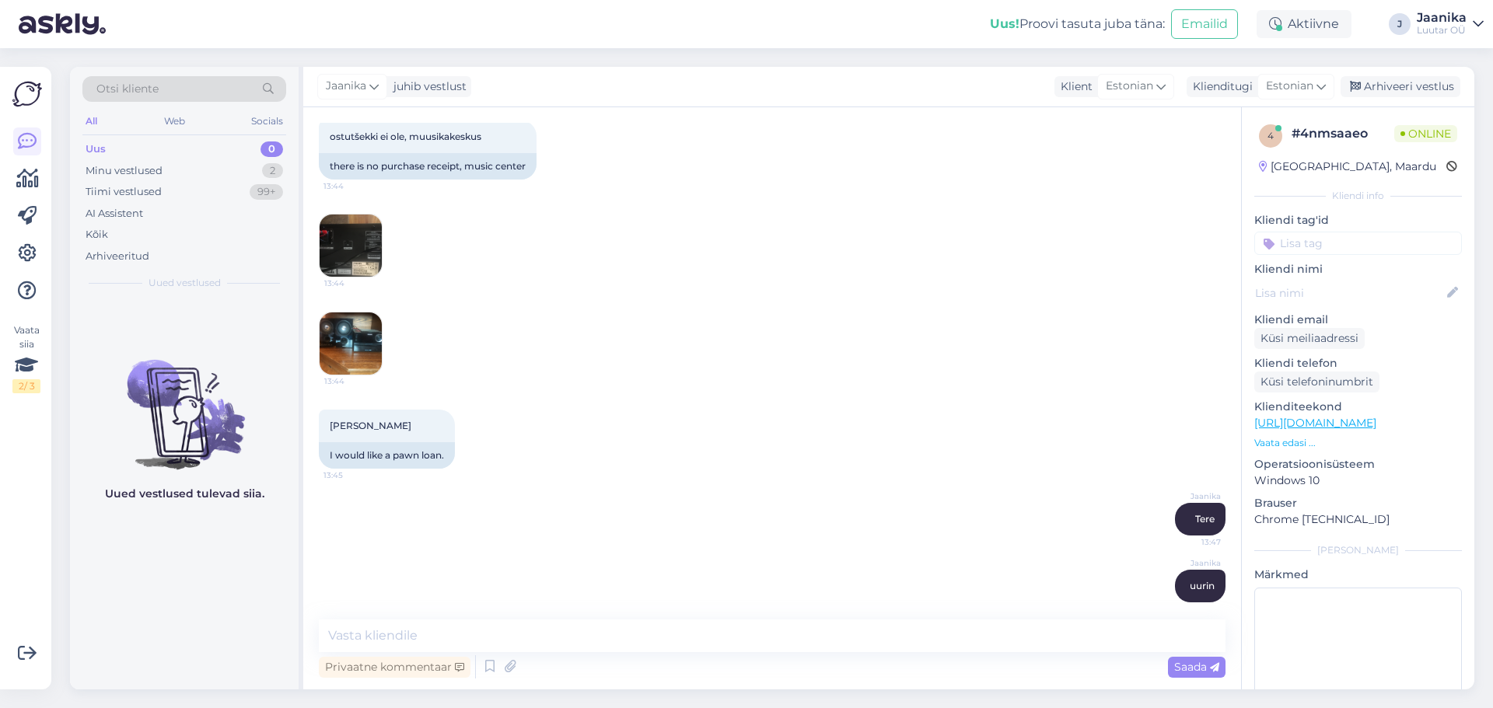
click at [346, 328] on img at bounding box center [351, 344] width 62 height 62
click at [365, 225] on img at bounding box center [351, 246] width 62 height 62
click at [444, 635] on textarea at bounding box center [772, 636] width 907 height 33
type textarea "[PERSON_NAME] antud toodet"
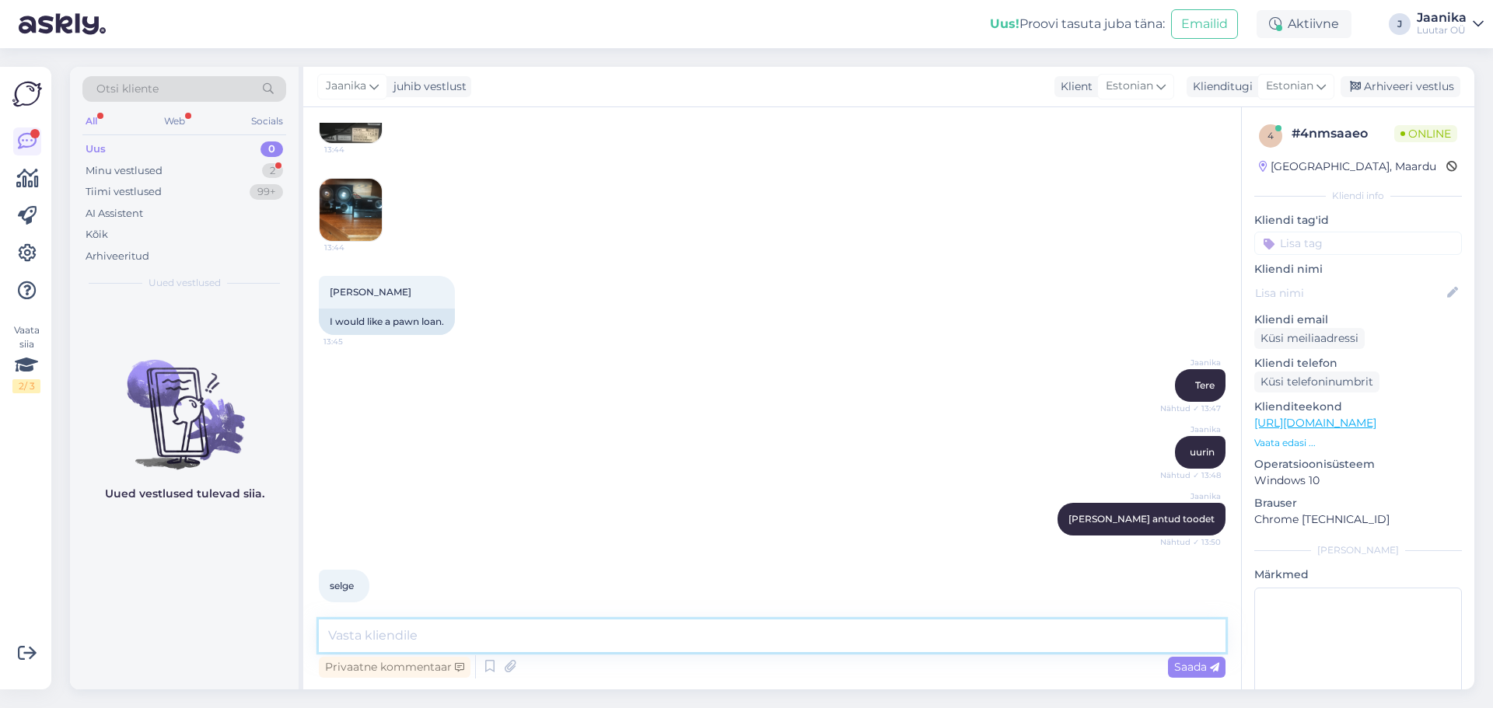
scroll to position [1071, 0]
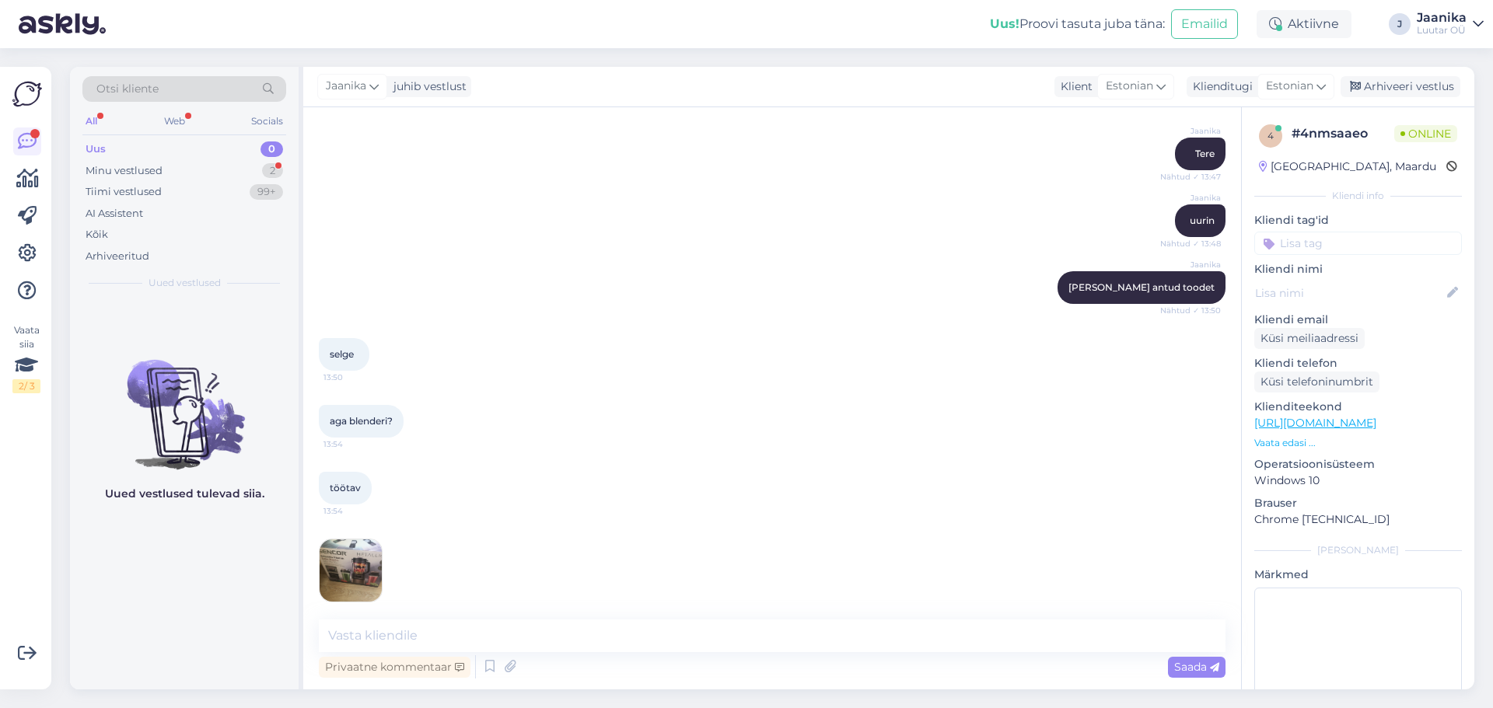
click at [370, 547] on img at bounding box center [351, 571] width 62 height 62
click at [418, 639] on textarea at bounding box center [772, 636] width 907 height 33
type textarea "ei"
